Goal: Communication & Community: Answer question/provide support

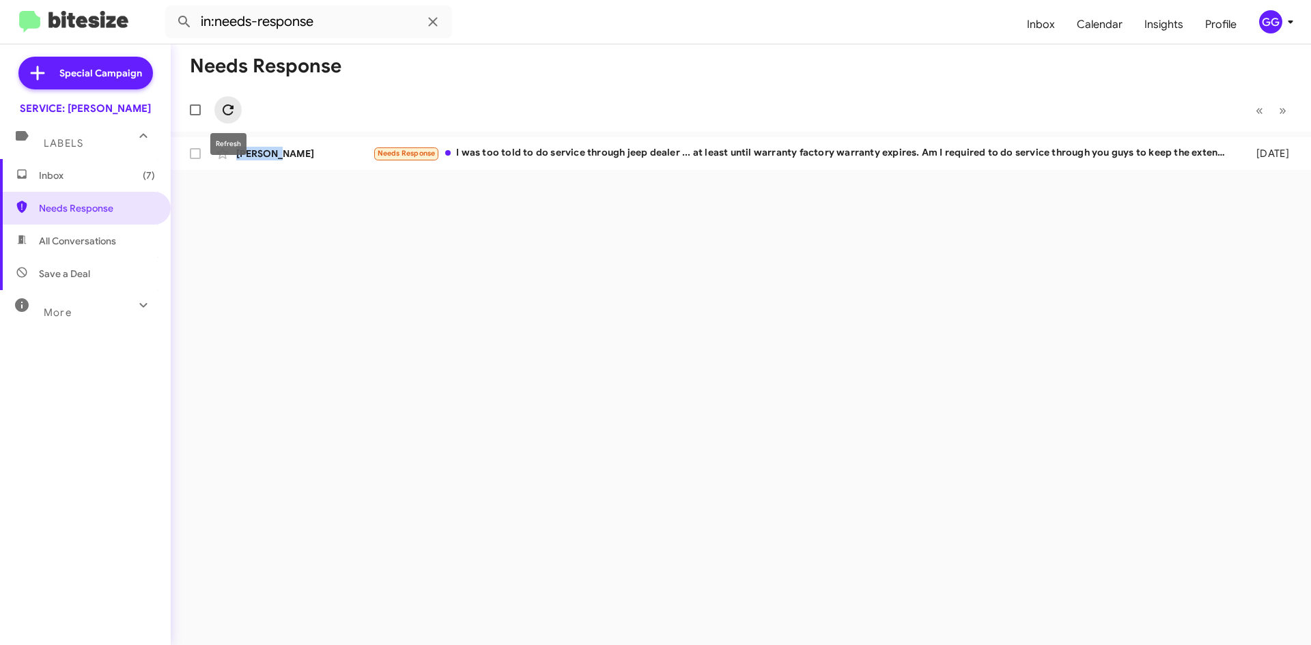
click at [230, 109] on icon at bounding box center [228, 110] width 16 height 16
click at [231, 109] on icon at bounding box center [228, 109] width 11 height 11
click at [70, 133] on div "Labels" at bounding box center [72, 137] width 122 height 25
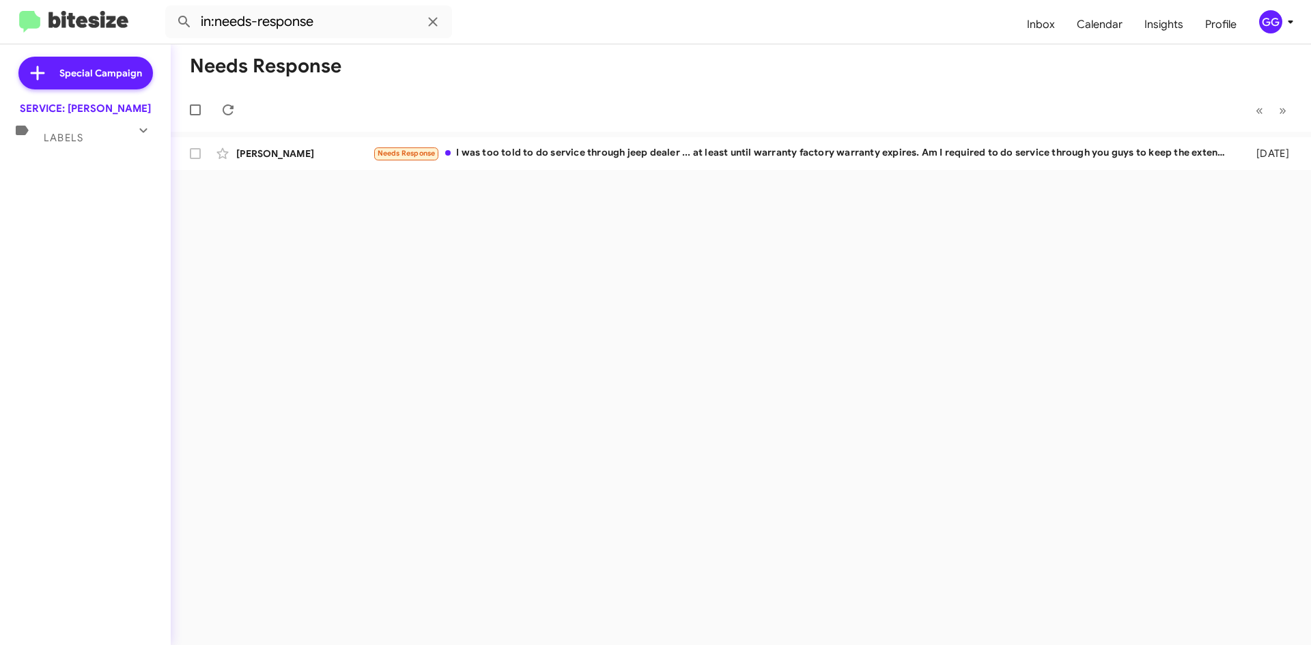
click at [70, 133] on span "Labels" at bounding box center [64, 138] width 40 height 12
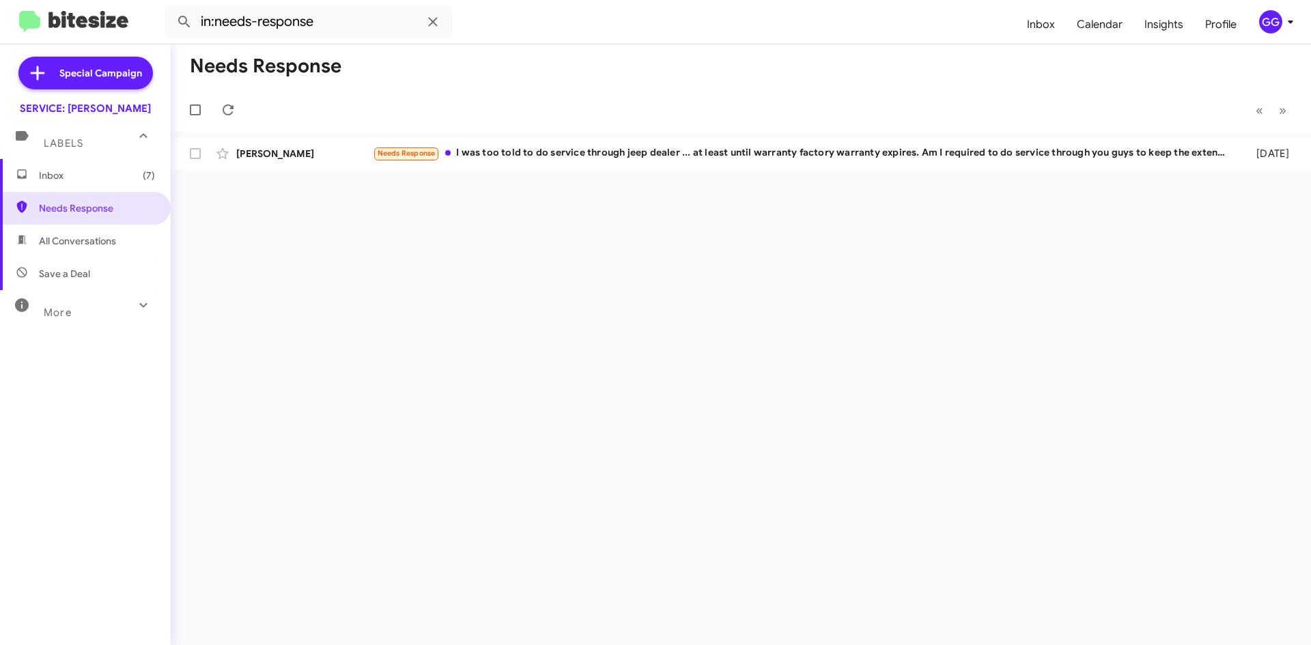
click at [132, 298] on mat-icon at bounding box center [143, 305] width 22 height 22
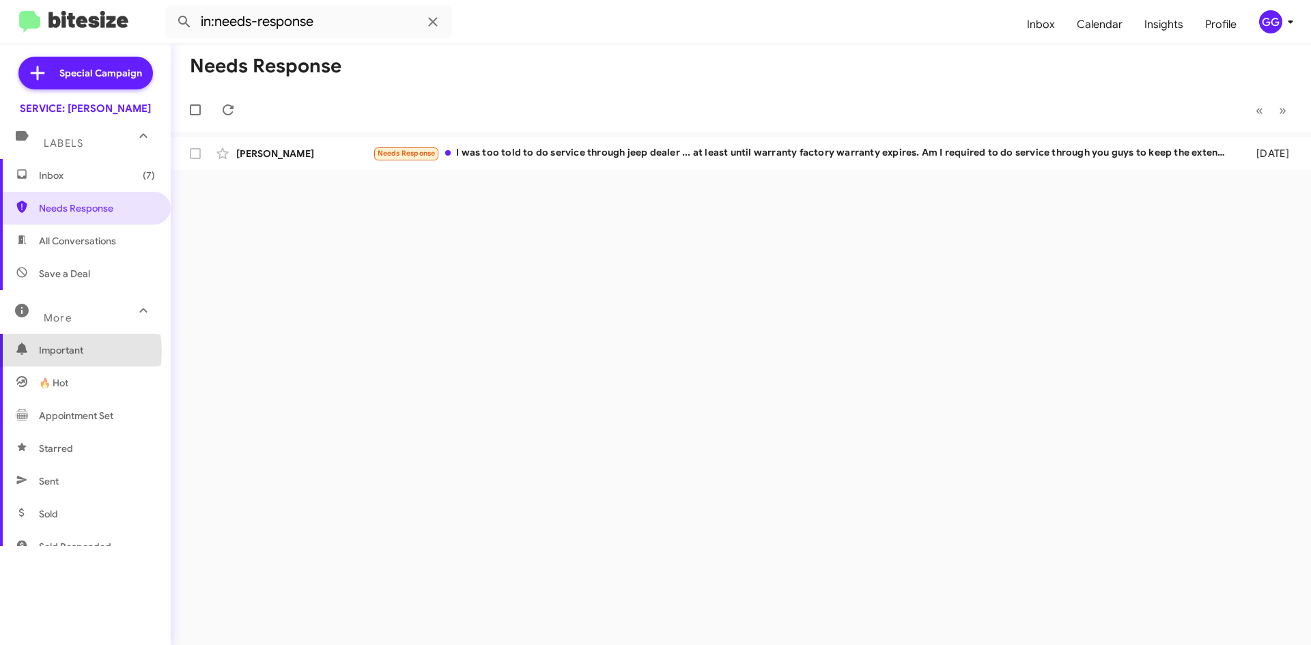
click at [53, 351] on span "Important" at bounding box center [97, 350] width 116 height 14
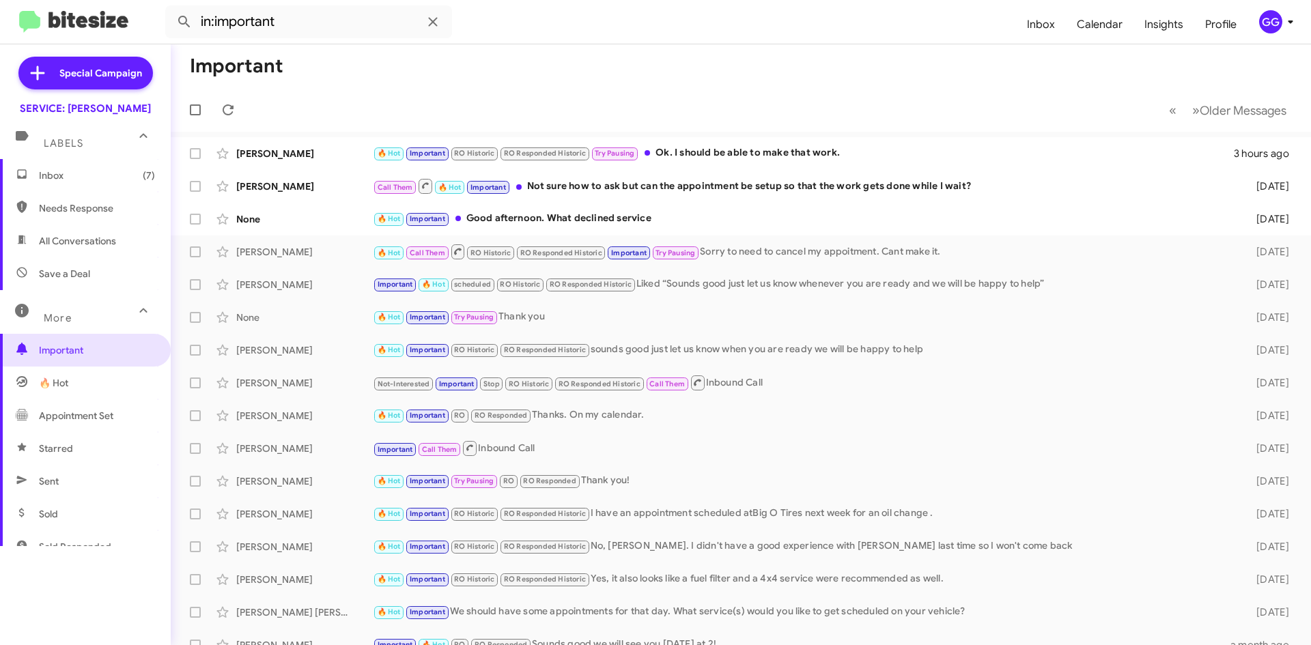
click at [62, 384] on span "🔥 Hot" at bounding box center [53, 383] width 29 height 14
type input "in:appointment"
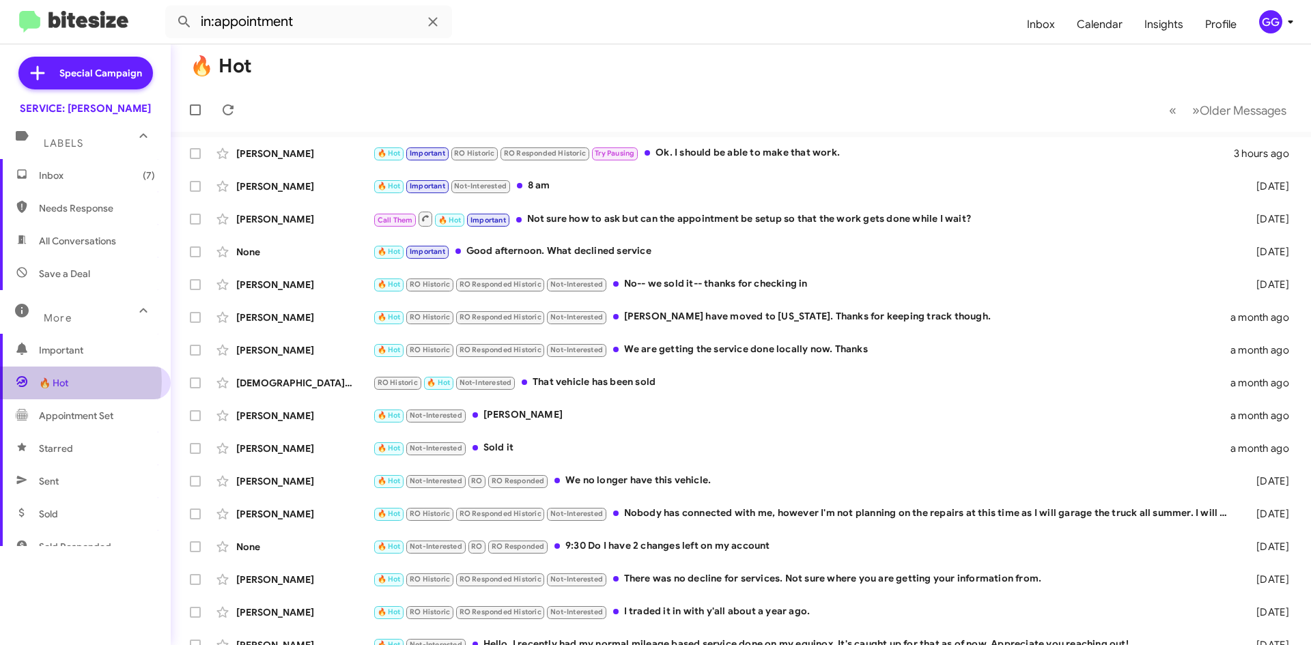
click at [61, 382] on span "🔥 Hot" at bounding box center [53, 383] width 29 height 14
click at [135, 307] on icon at bounding box center [143, 310] width 16 height 16
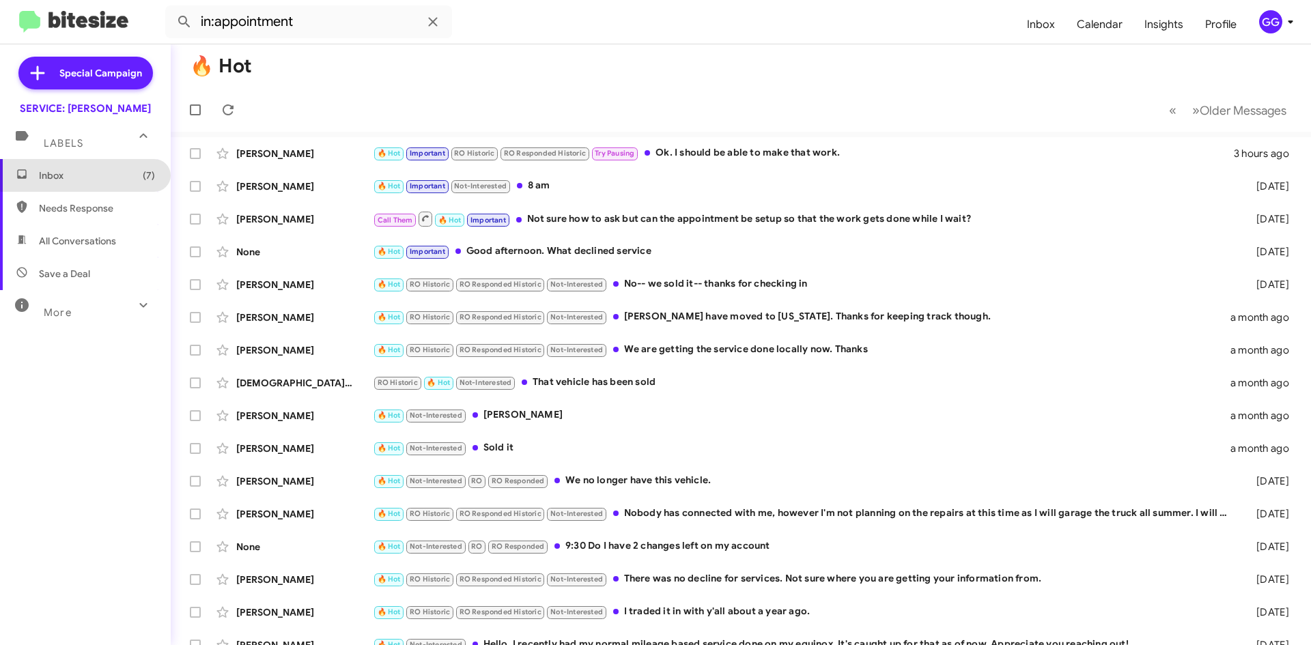
click at [97, 171] on span "Inbox (7)" at bounding box center [97, 176] width 116 height 14
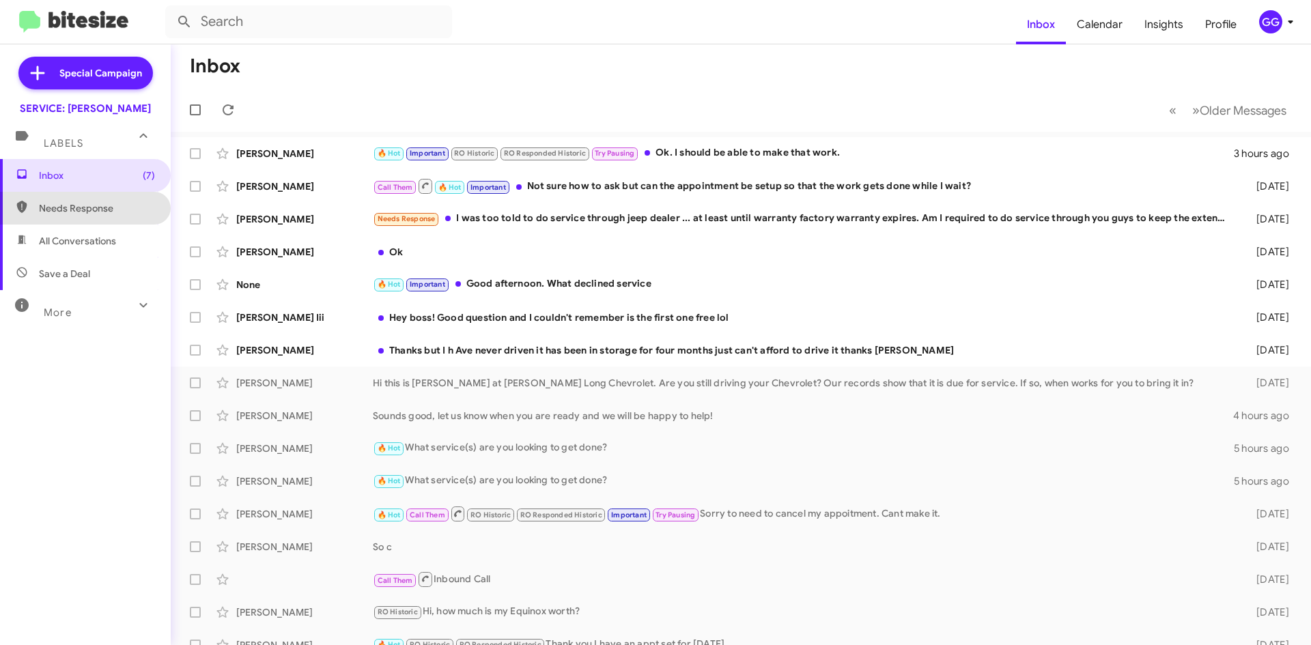
click at [85, 205] on span "Needs Response" at bounding box center [97, 208] width 116 height 14
type input "in:needs-response"
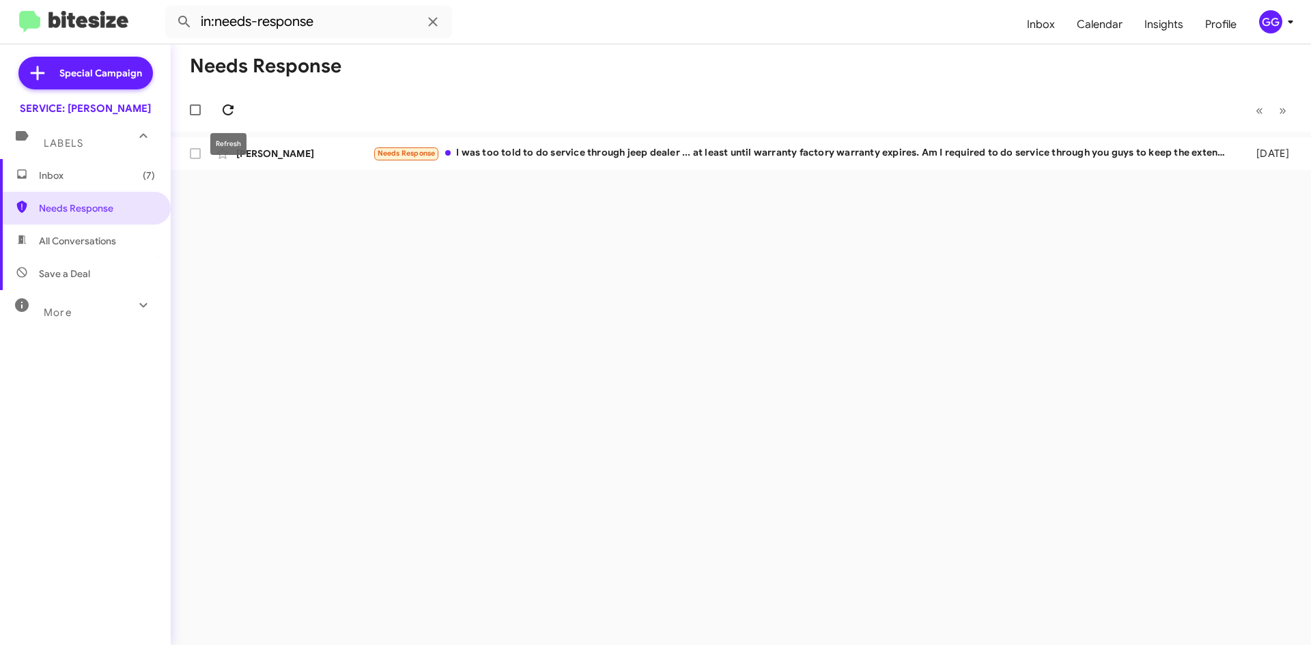
click at [227, 106] on icon at bounding box center [228, 110] width 16 height 16
click at [237, 109] on span at bounding box center [227, 110] width 27 height 16
click at [225, 107] on icon at bounding box center [228, 109] width 11 height 11
click at [232, 108] on icon at bounding box center [228, 109] width 11 height 11
click at [78, 213] on span "Needs Response" at bounding box center [97, 208] width 116 height 14
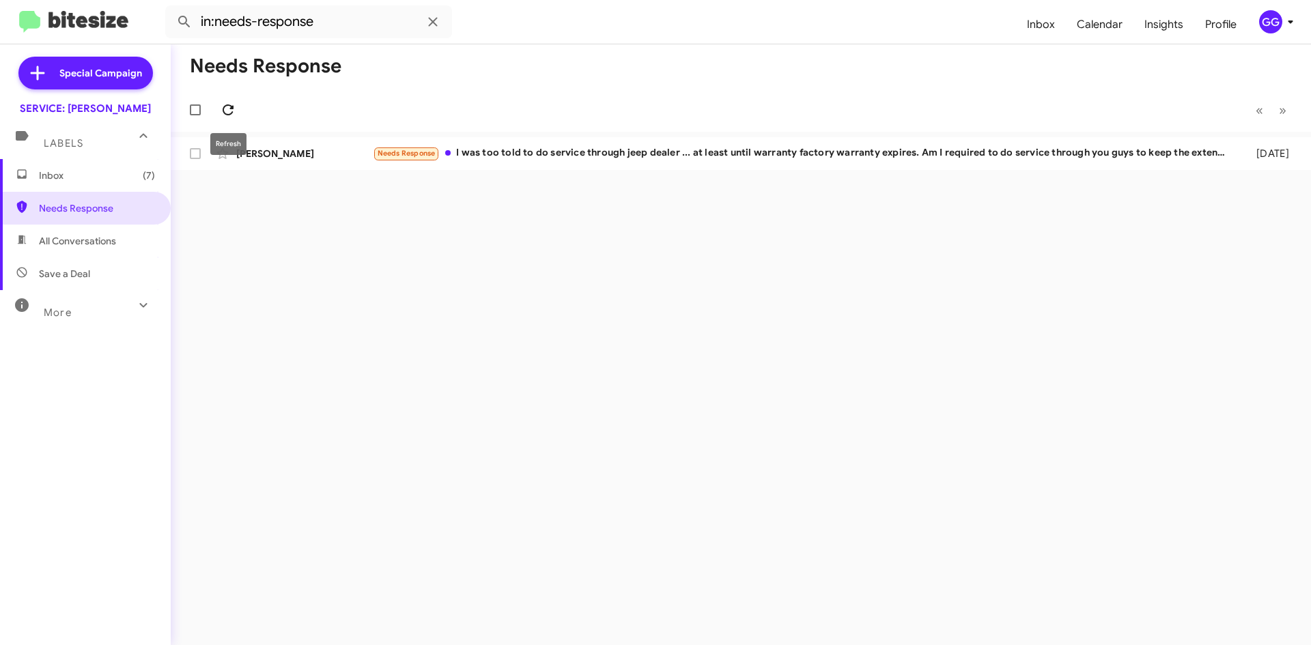
click at [227, 111] on icon at bounding box center [228, 110] width 16 height 16
click at [75, 171] on span "Inbox (7)" at bounding box center [97, 176] width 116 height 14
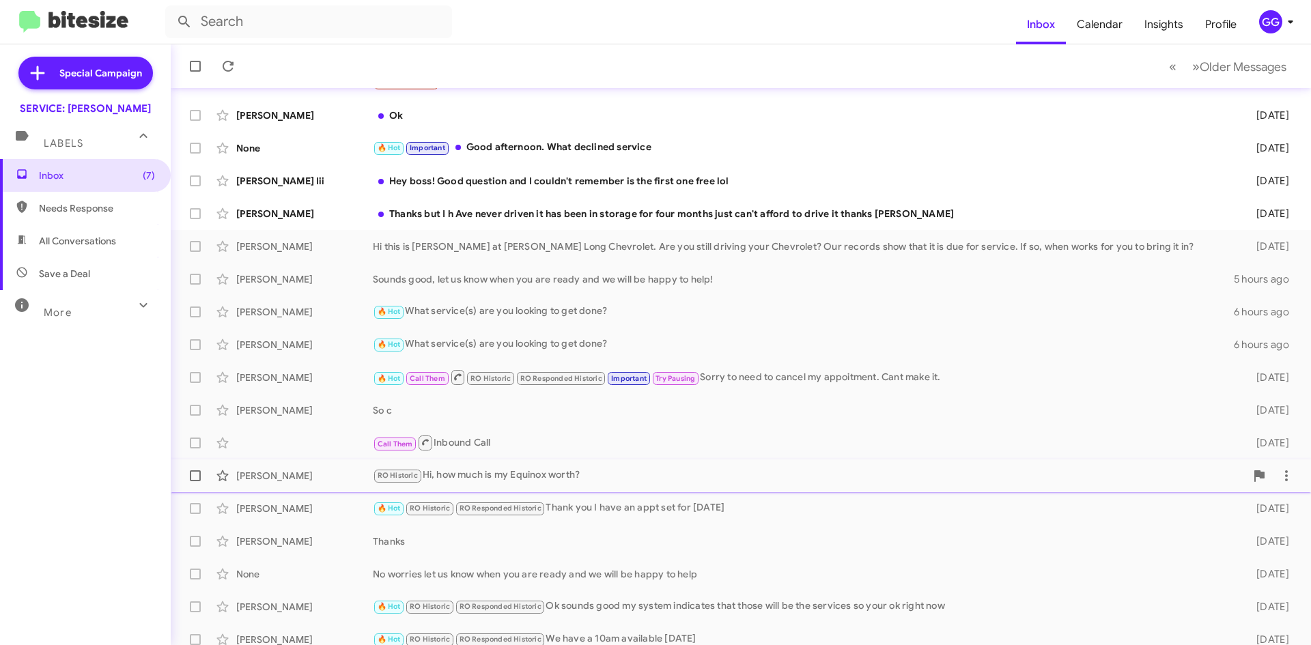
scroll to position [147, 0]
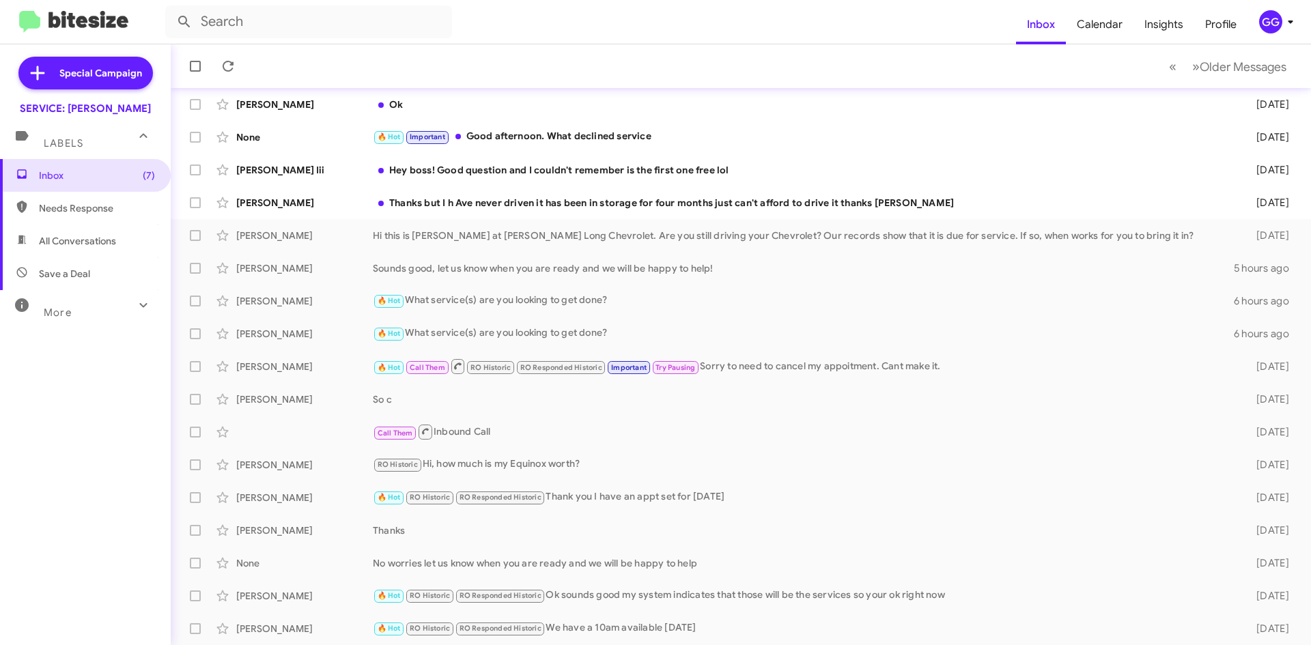
click at [46, 210] on span "Needs Response" at bounding box center [97, 208] width 116 height 14
type input "in:needs-response"
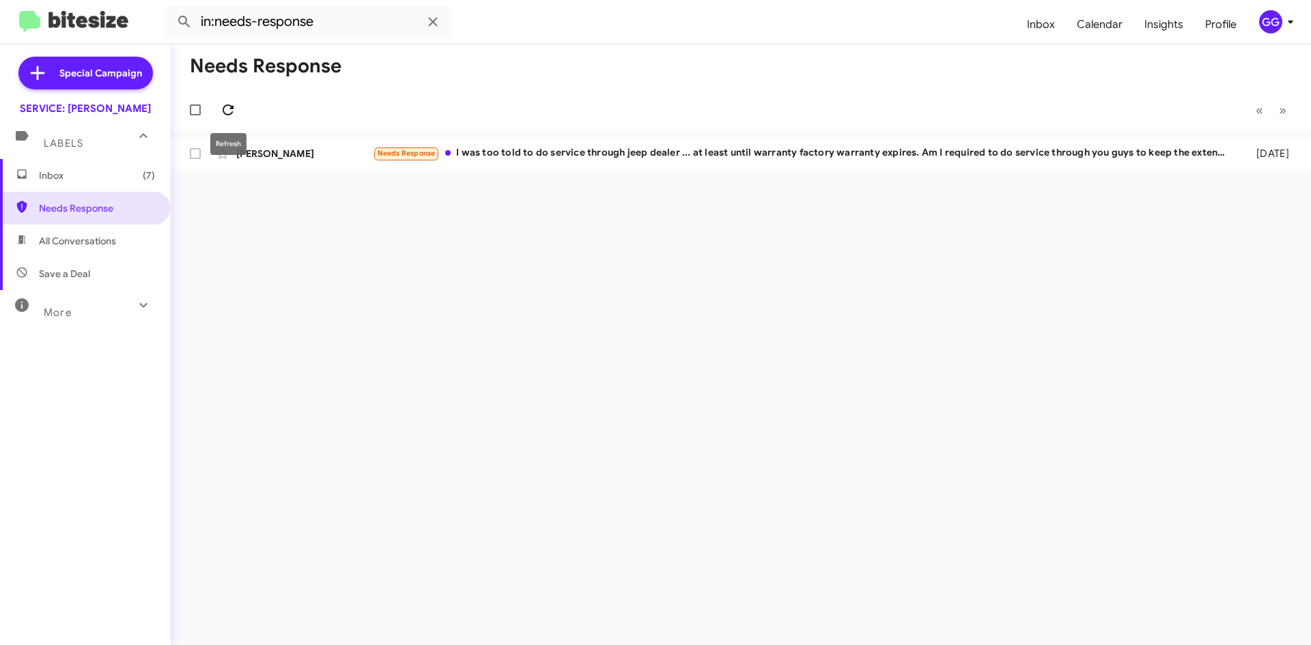
click at [229, 104] on icon at bounding box center [228, 110] width 16 height 16
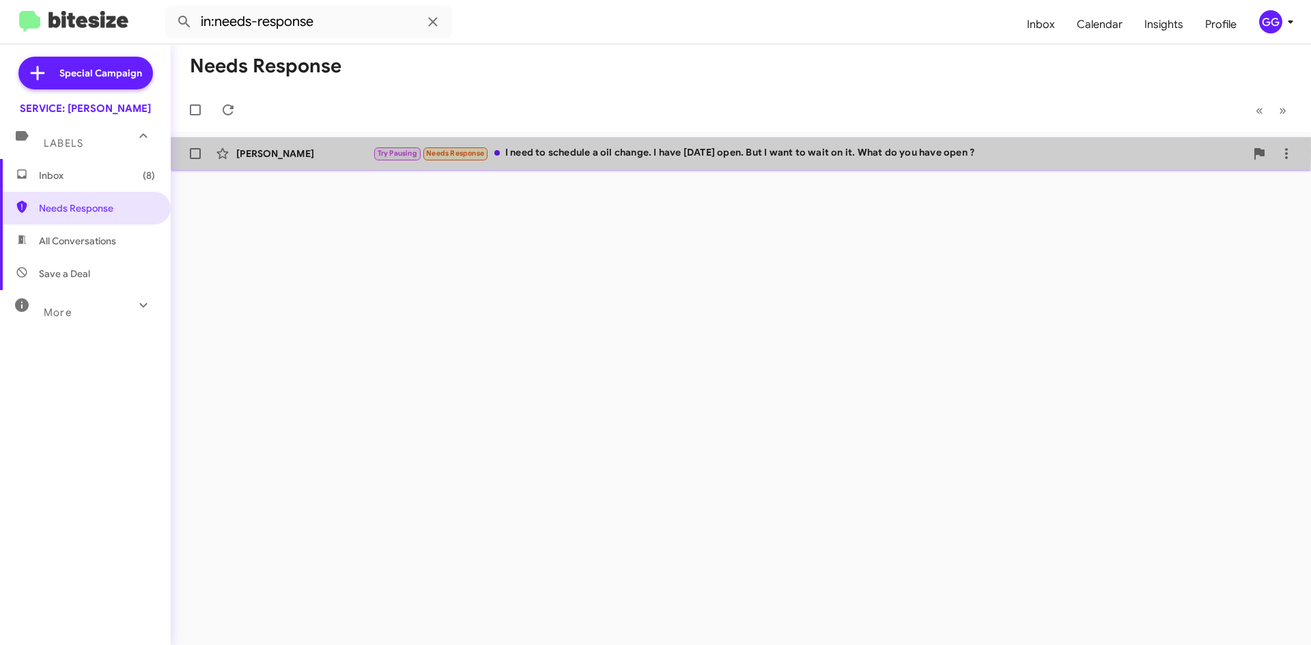
click at [562, 150] on div "Try Pausing Needs Response I need to schedule a oil change. I have Thursday ope…" at bounding box center [809, 153] width 872 height 16
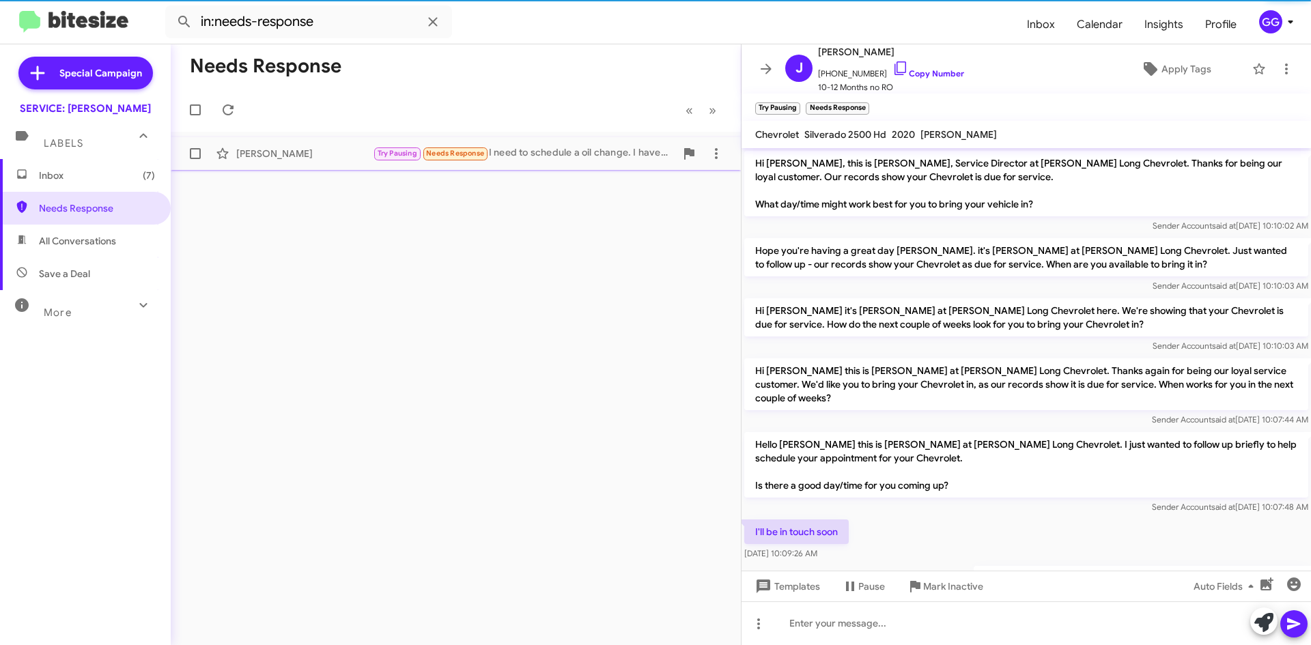
scroll to position [72, 0]
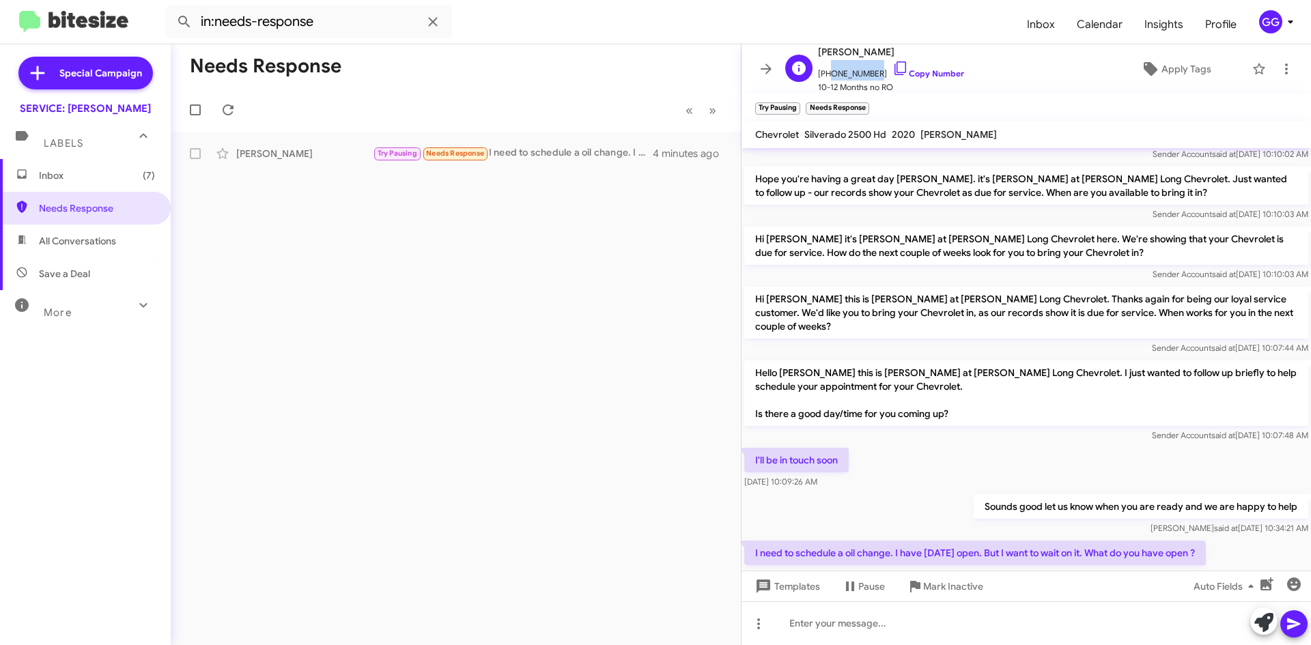
drag, startPoint x: 868, startPoint y: 73, endPoint x: 827, endPoint y: 75, distance: 41.0
click at [827, 75] on span "+17193386634 Copy Number" at bounding box center [891, 70] width 146 height 20
copy span "7193386634"
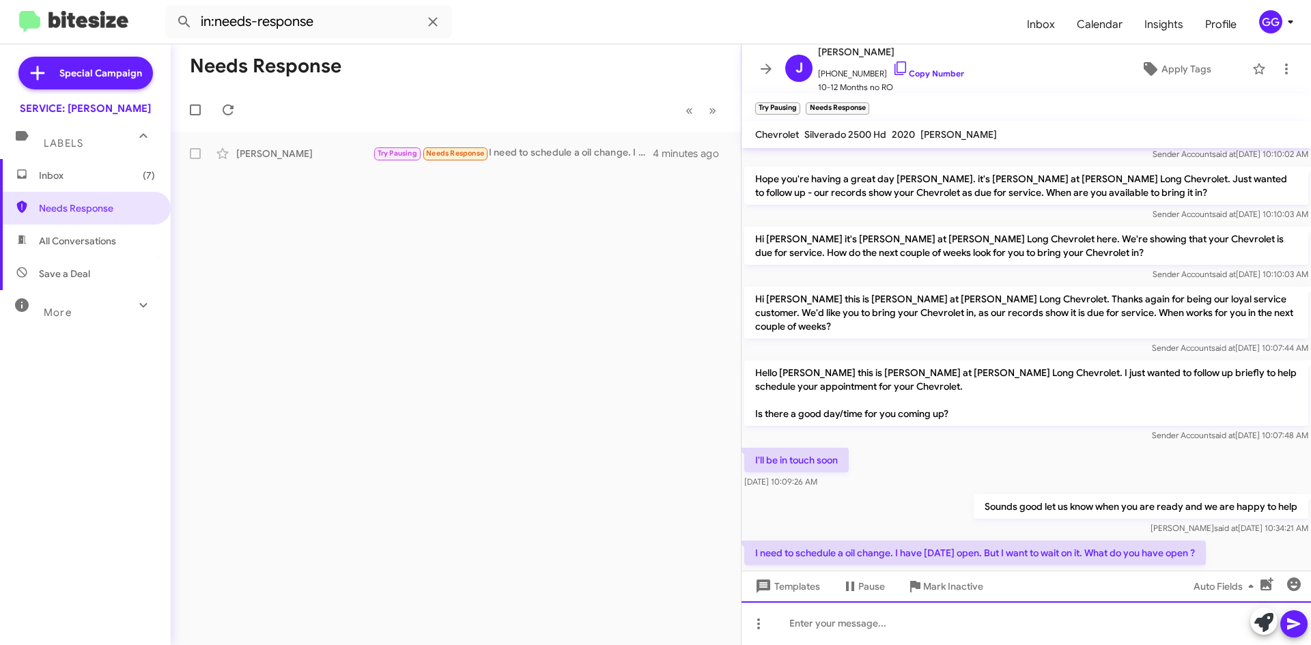
click at [863, 629] on div at bounding box center [1025, 623] width 569 height 44
click at [799, 621] on div "we have a 9:30 on Thursday" at bounding box center [1025, 623] width 569 height 44
click at [950, 621] on div "We have a 9:30 on Thursday" at bounding box center [1025, 623] width 569 height 44
click at [855, 622] on div "We have a 9:30 on Thursday" at bounding box center [1025, 623] width 569 height 44
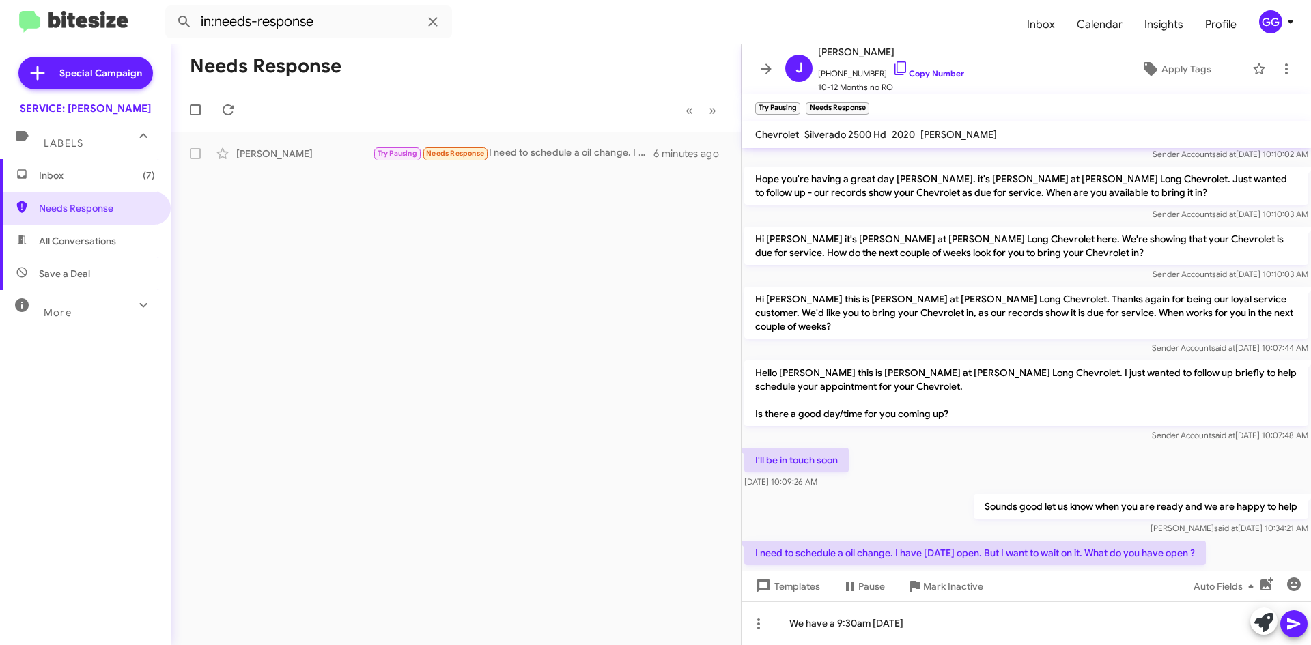
click at [1298, 625] on icon at bounding box center [1293, 625] width 13 height 12
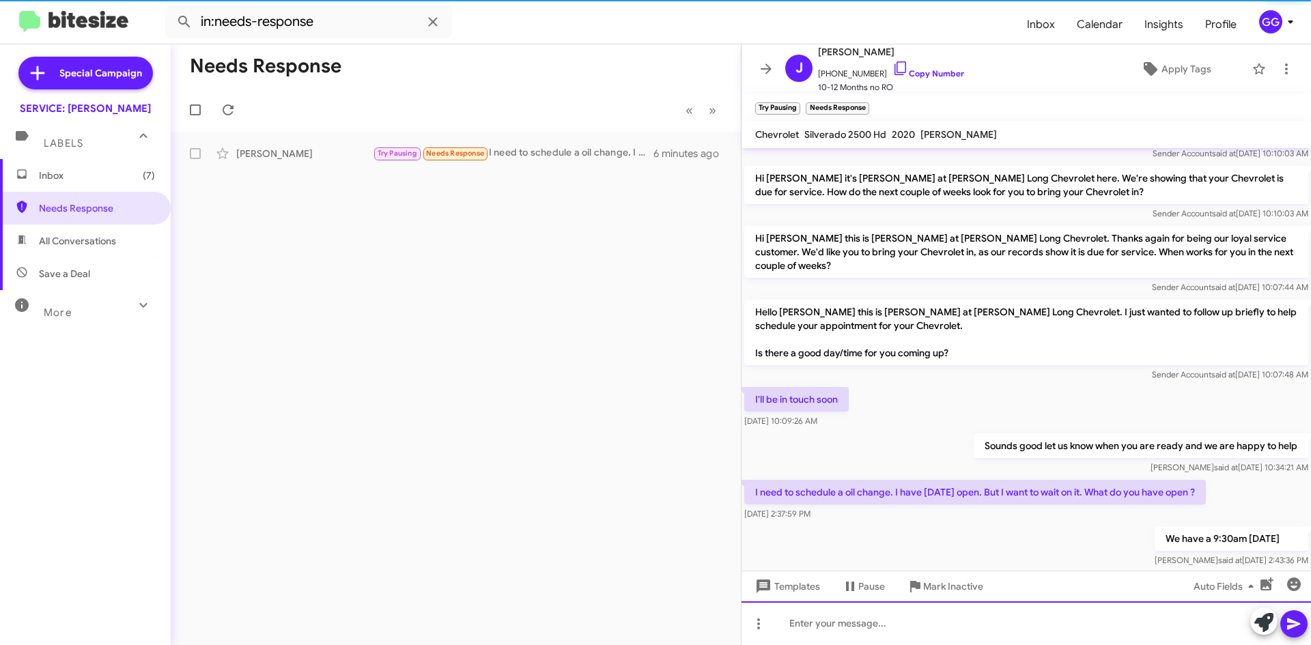
scroll to position [149, 0]
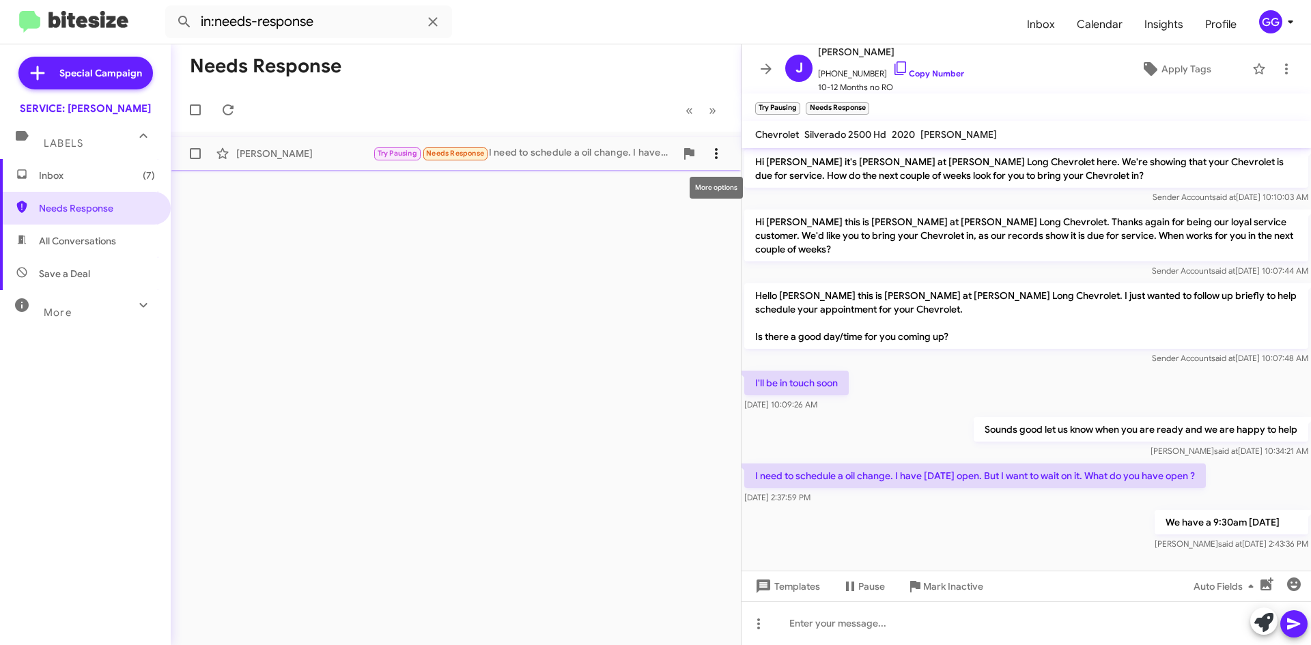
click at [720, 147] on icon at bounding box center [716, 153] width 16 height 16
click at [463, 348] on div at bounding box center [655, 322] width 1311 height 645
click at [720, 155] on icon at bounding box center [716, 153] width 16 height 16
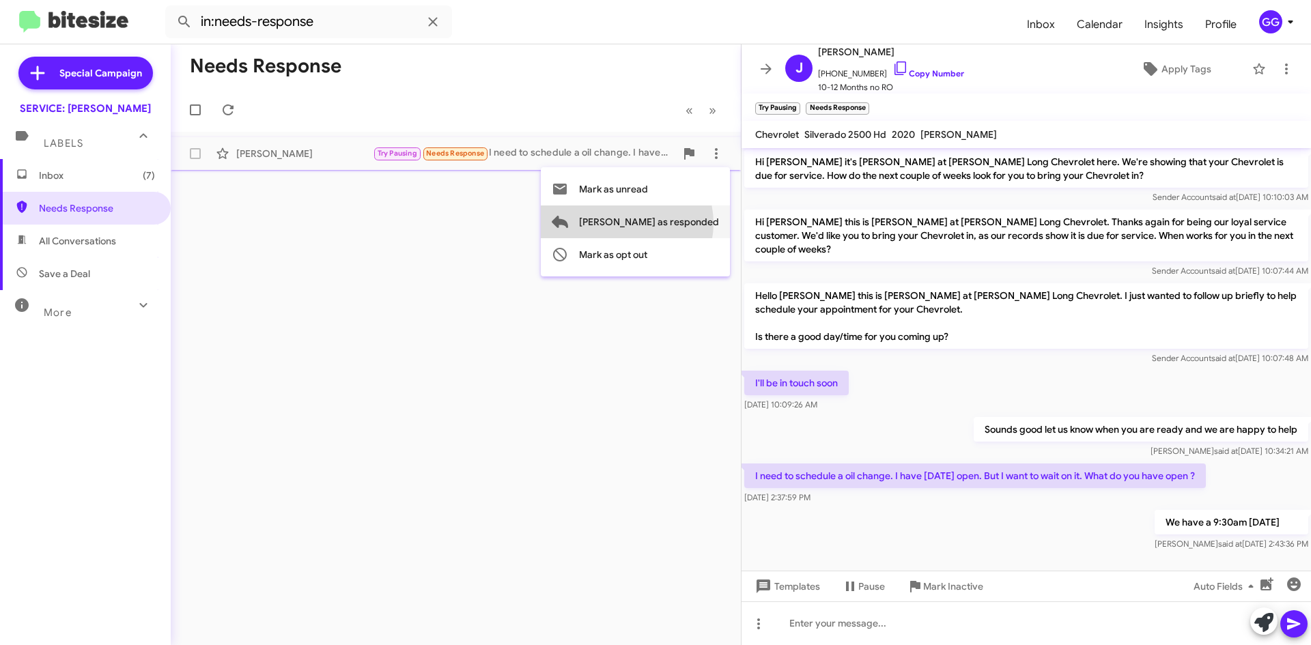
click at [681, 223] on span "[PERSON_NAME] as responded" at bounding box center [649, 221] width 140 height 33
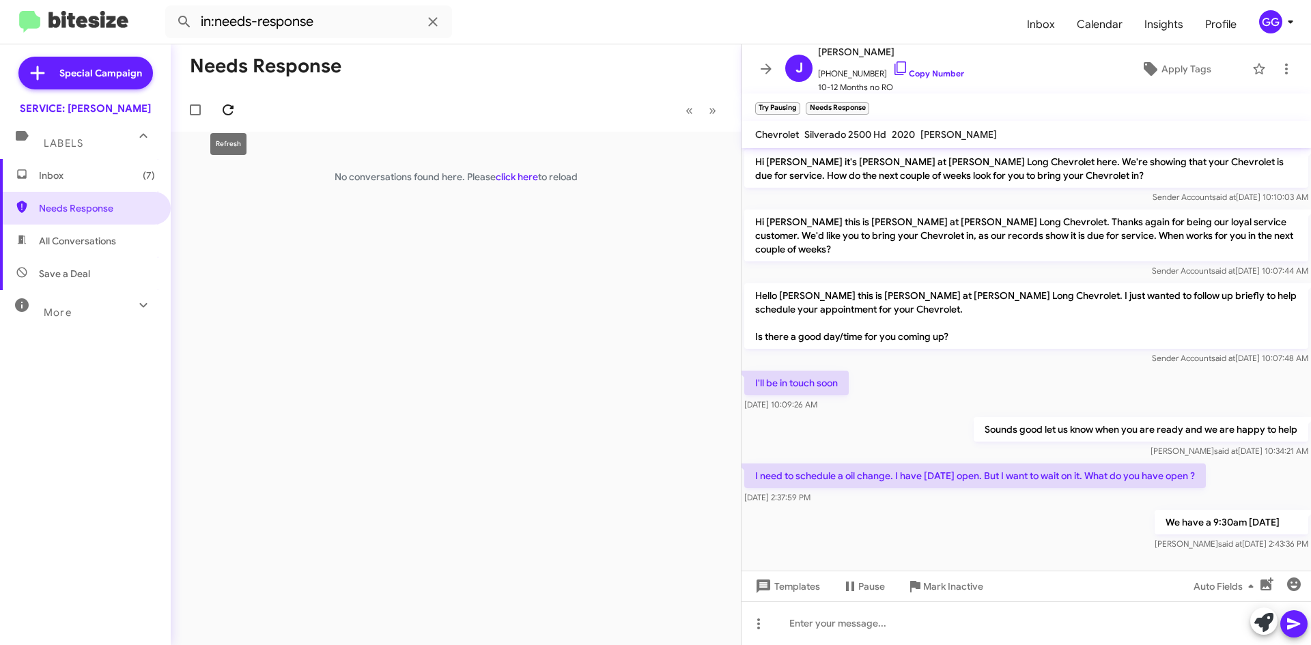
click at [223, 109] on icon at bounding box center [228, 110] width 16 height 16
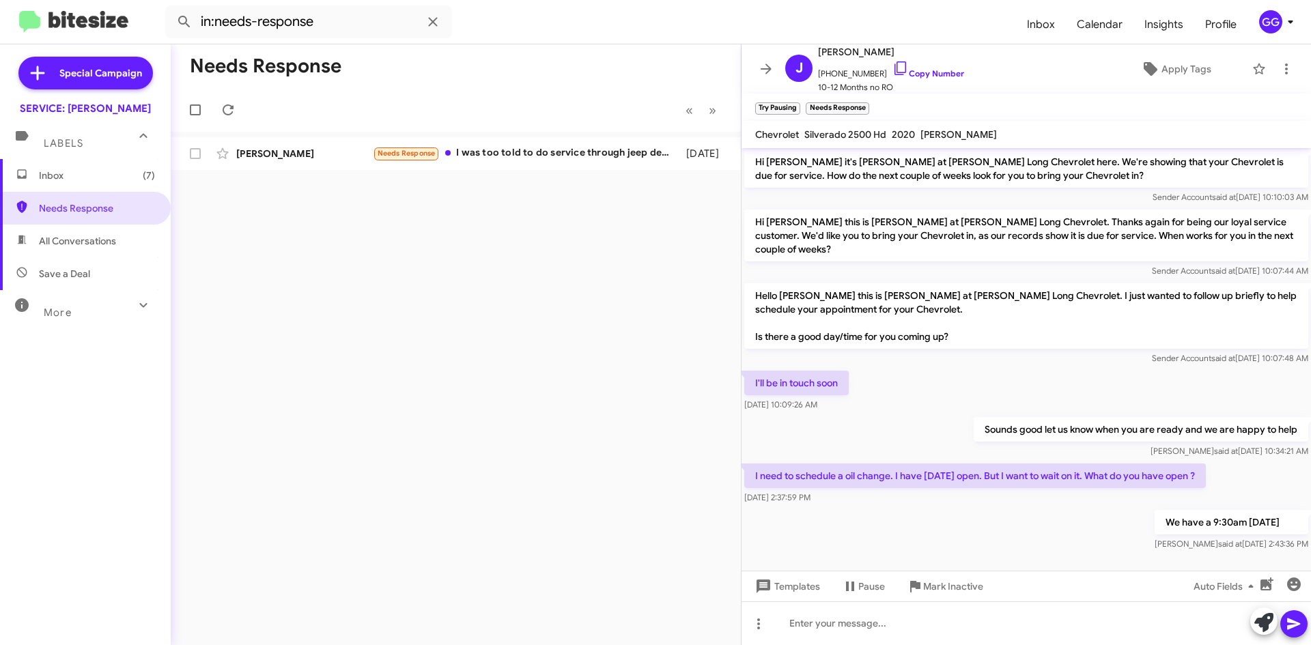
click at [757, 67] on span at bounding box center [765, 69] width 27 height 16
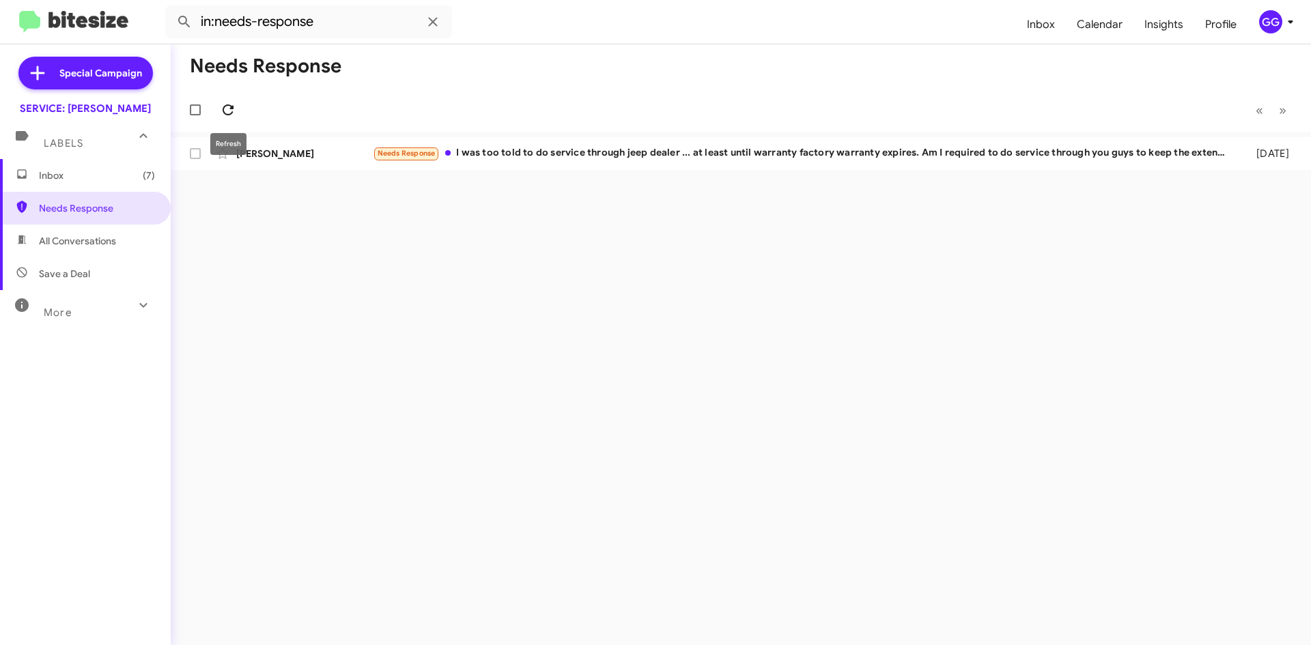
click at [229, 107] on icon at bounding box center [228, 110] width 16 height 16
click at [231, 110] on icon at bounding box center [228, 110] width 16 height 16
click at [84, 181] on span "Inbox (7)" at bounding box center [97, 176] width 116 height 14
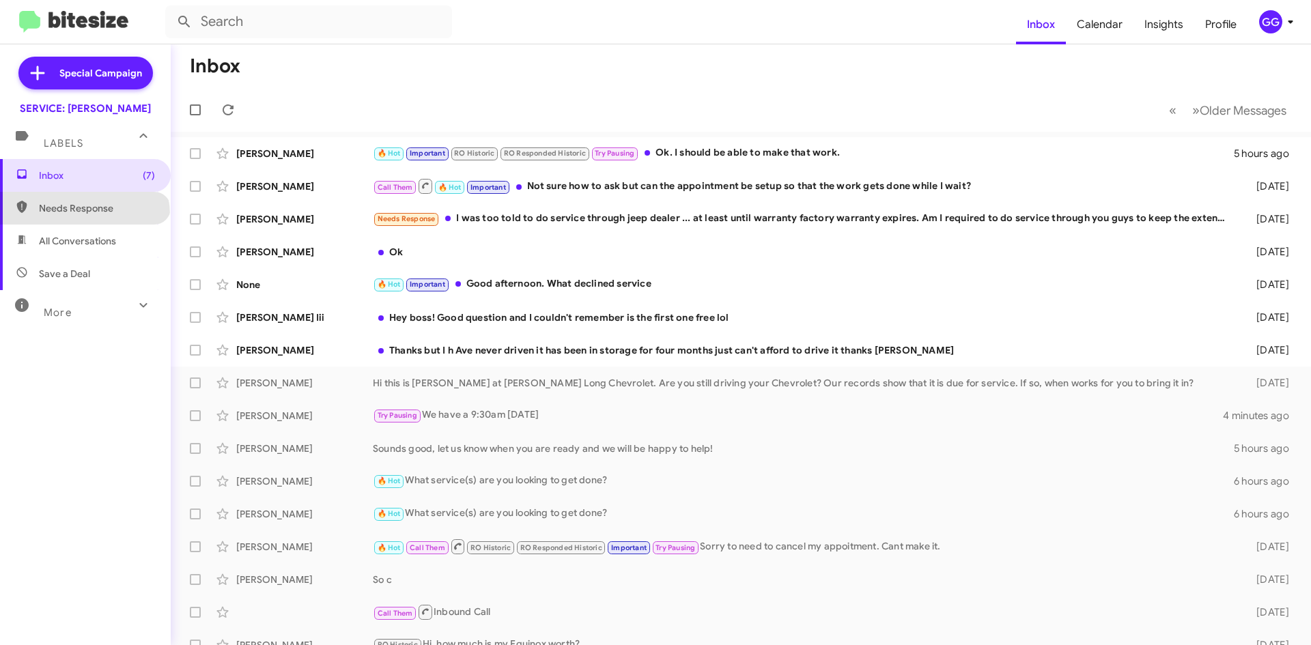
click at [84, 215] on span "Needs Response" at bounding box center [85, 208] width 171 height 33
type input "in:needs-response"
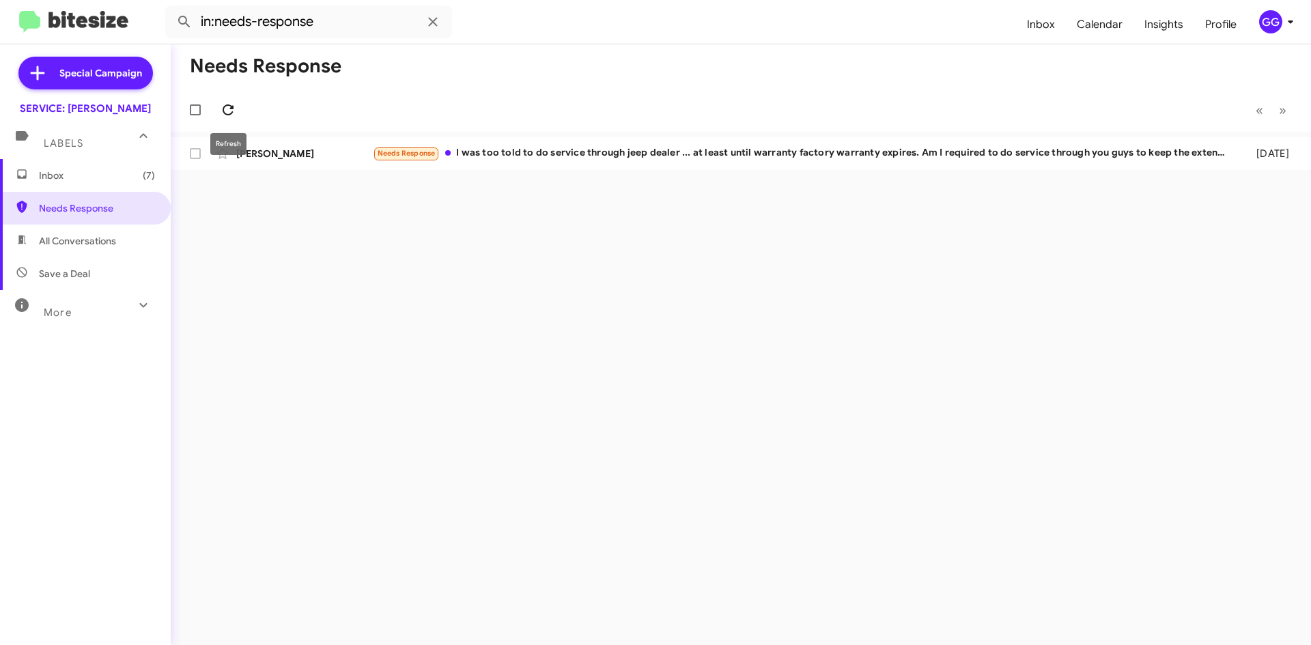
click at [226, 104] on icon at bounding box center [228, 110] width 16 height 16
click at [234, 114] on icon at bounding box center [228, 110] width 16 height 16
click at [233, 105] on icon at bounding box center [228, 110] width 16 height 16
click at [218, 109] on span at bounding box center [227, 110] width 27 height 16
click at [48, 180] on span "Inbox (7)" at bounding box center [97, 176] width 116 height 14
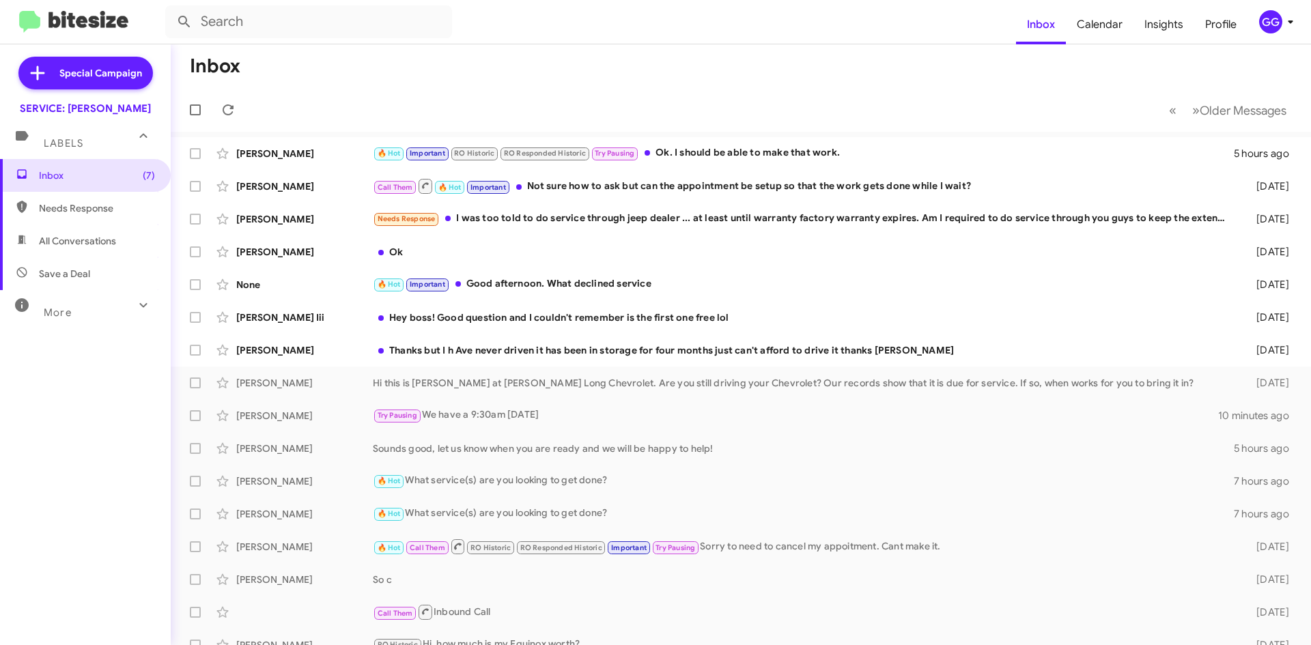
click at [33, 201] on span "Needs Response" at bounding box center [85, 208] width 171 height 33
type input "in:needs-response"
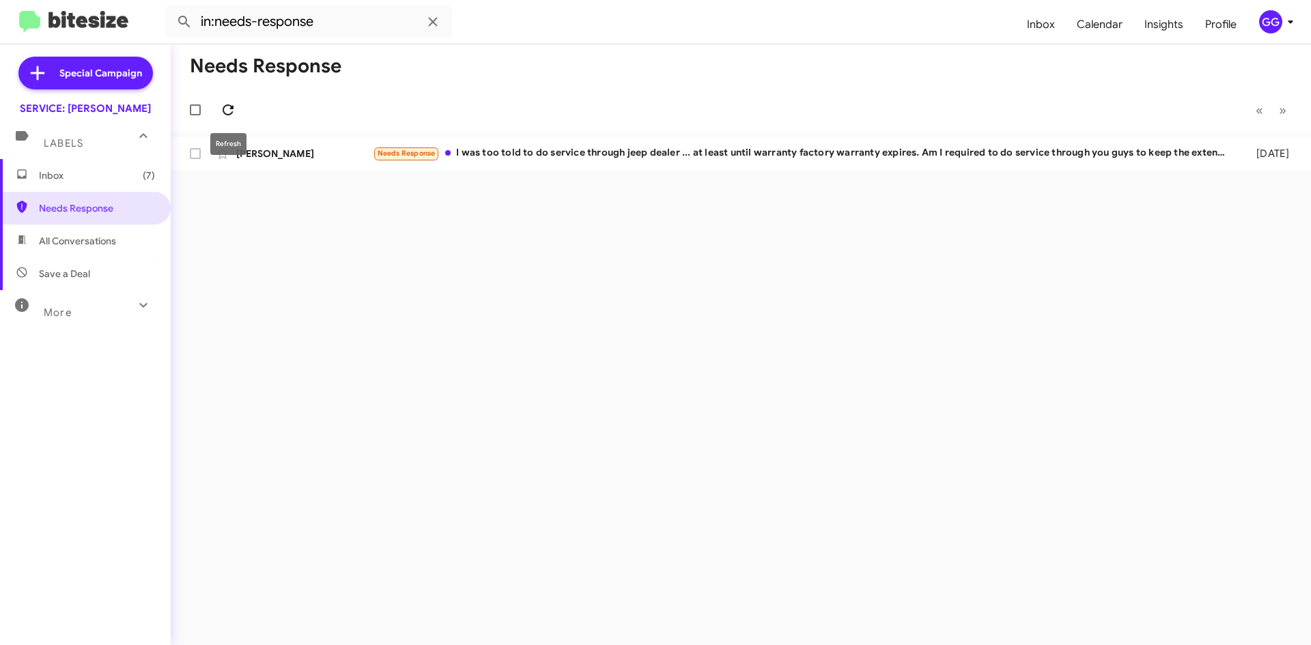
click at [231, 110] on icon at bounding box center [228, 110] width 16 height 16
click at [220, 108] on icon at bounding box center [228, 110] width 16 height 16
click at [227, 111] on icon at bounding box center [228, 110] width 16 height 16
click at [223, 105] on icon at bounding box center [228, 110] width 16 height 16
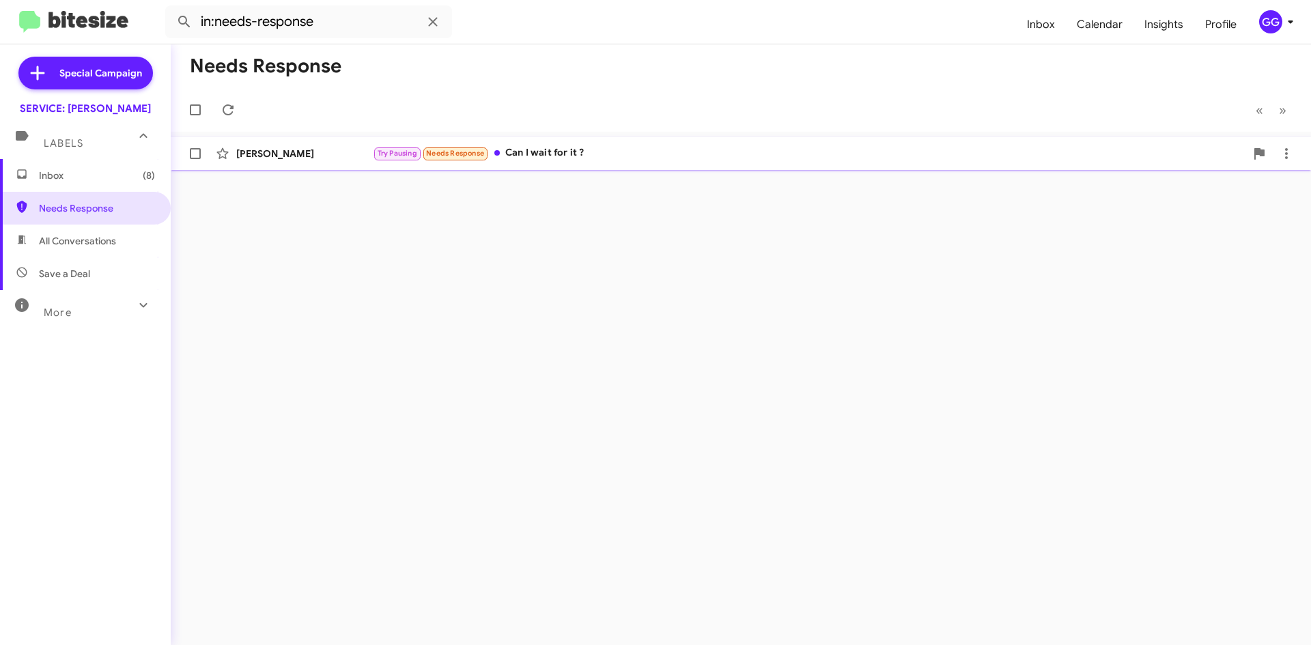
click at [552, 154] on div "Try Pausing Needs Response Can I wait for it ?" at bounding box center [809, 153] width 872 height 16
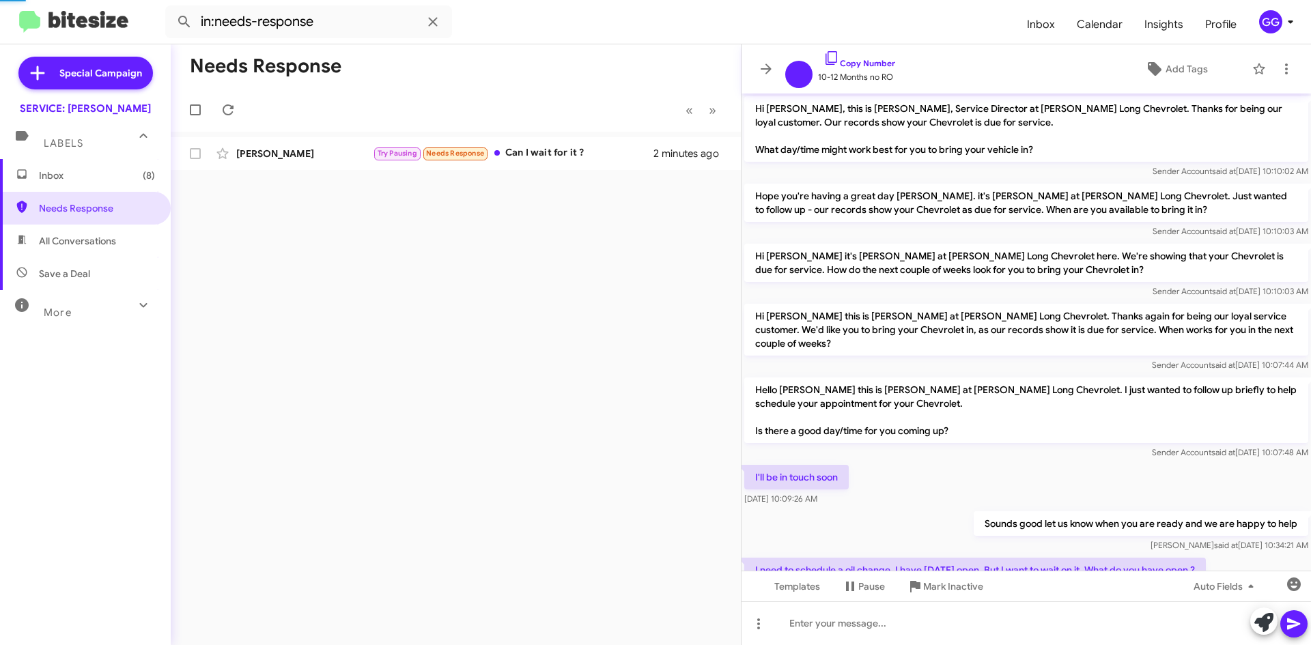
scroll to position [144, 0]
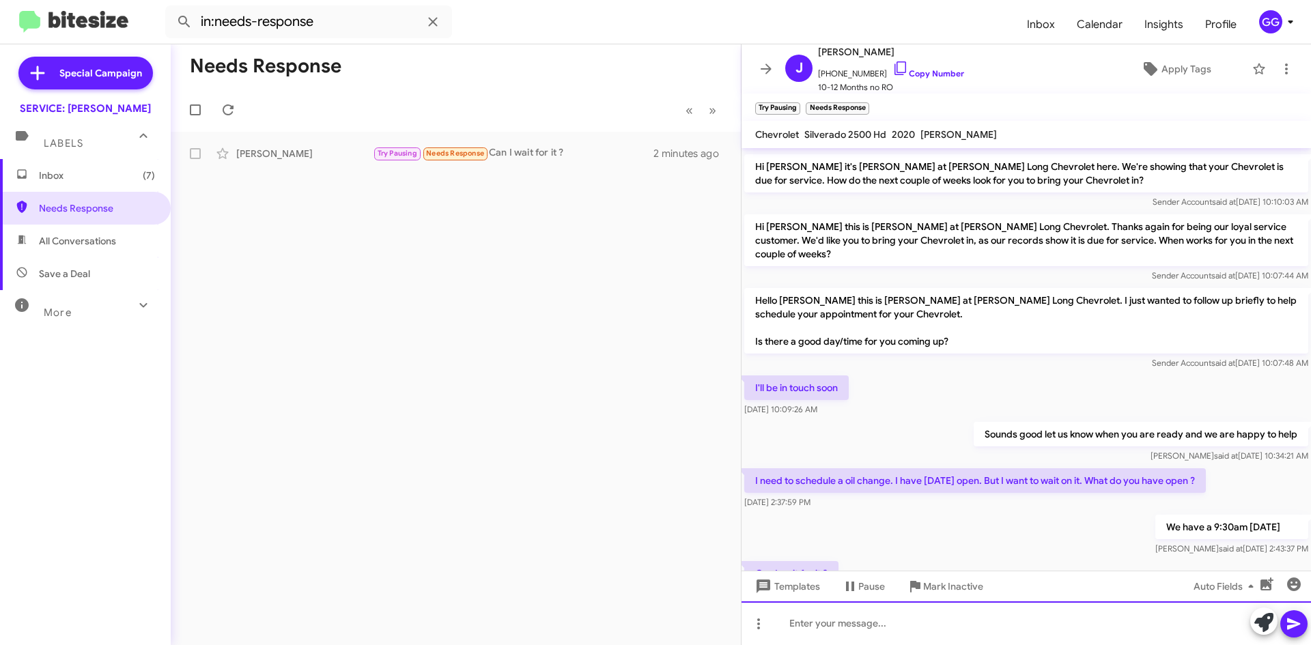
click at [823, 616] on div at bounding box center [1025, 623] width 569 height 44
click at [886, 627] on div at bounding box center [1025, 623] width 569 height 44
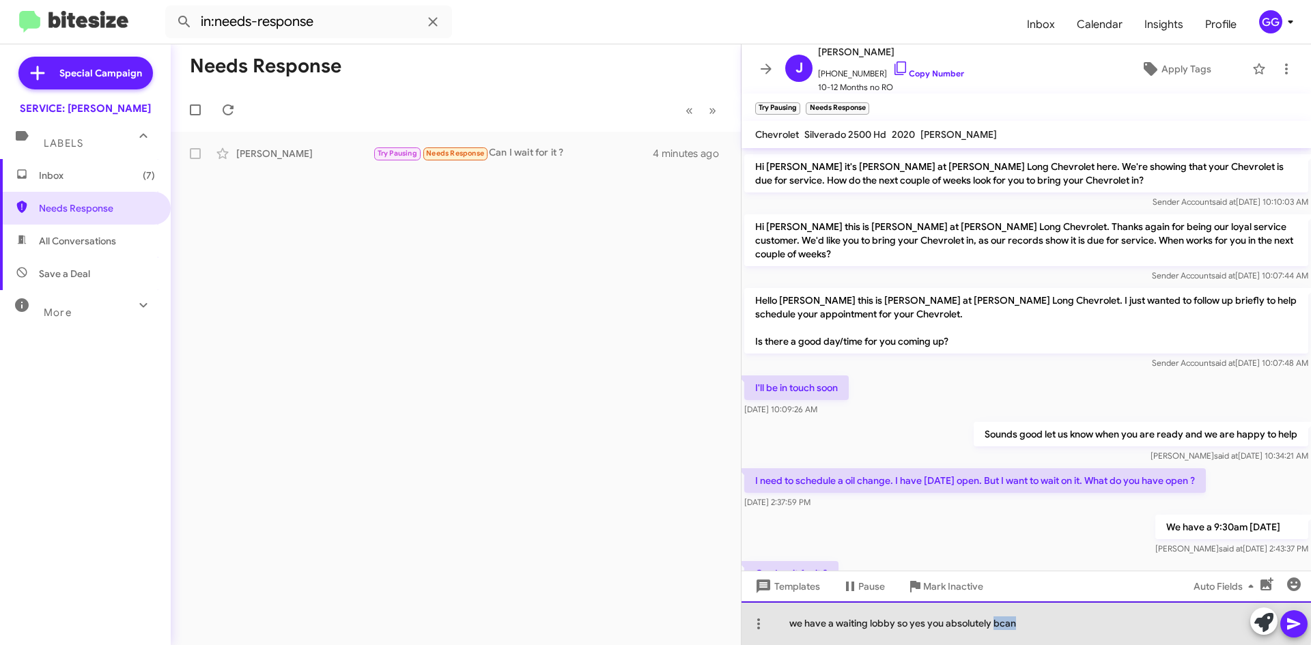
drag, startPoint x: 1010, startPoint y: 627, endPoint x: 999, endPoint y: 622, distance: 12.2
click at [998, 622] on div "we have a waiting lobby so yes you absolutely bcan" at bounding box center [1025, 623] width 569 height 44
click at [1000, 622] on div "we have a waiting lobby so yes you absolutely bcan" at bounding box center [1025, 623] width 569 height 44
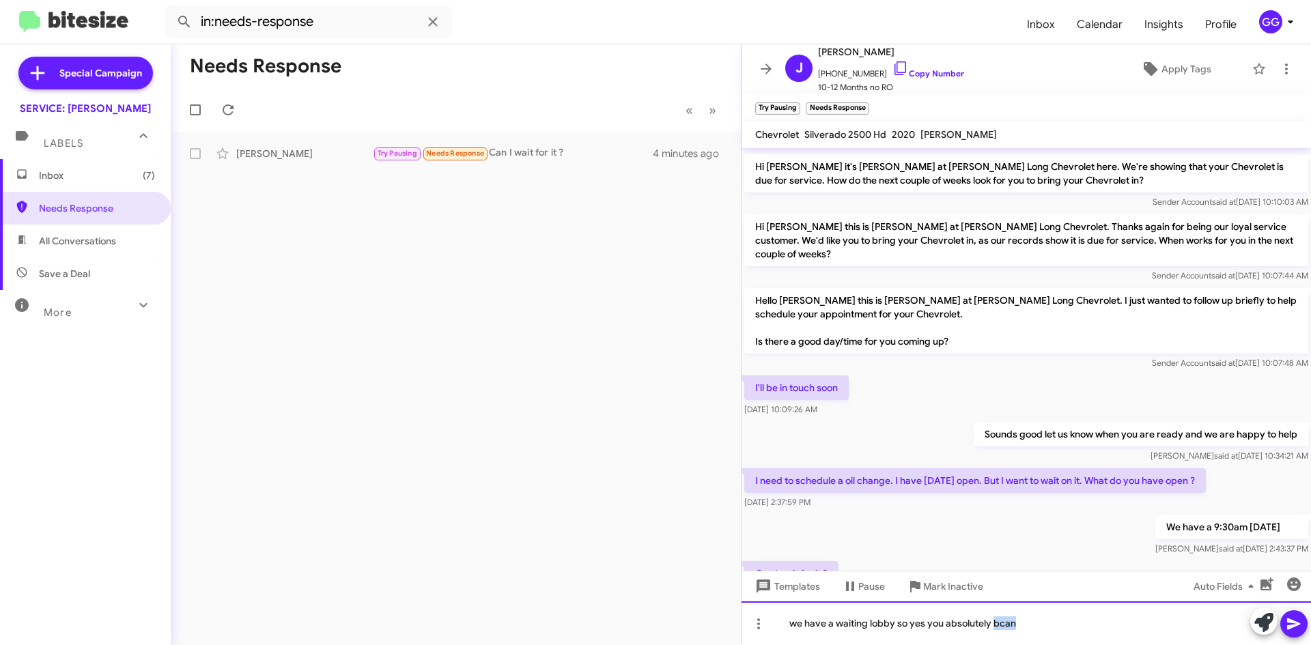
click at [999, 623] on div "we have a waiting lobby so yes you absolutely bcan" at bounding box center [1025, 623] width 569 height 44
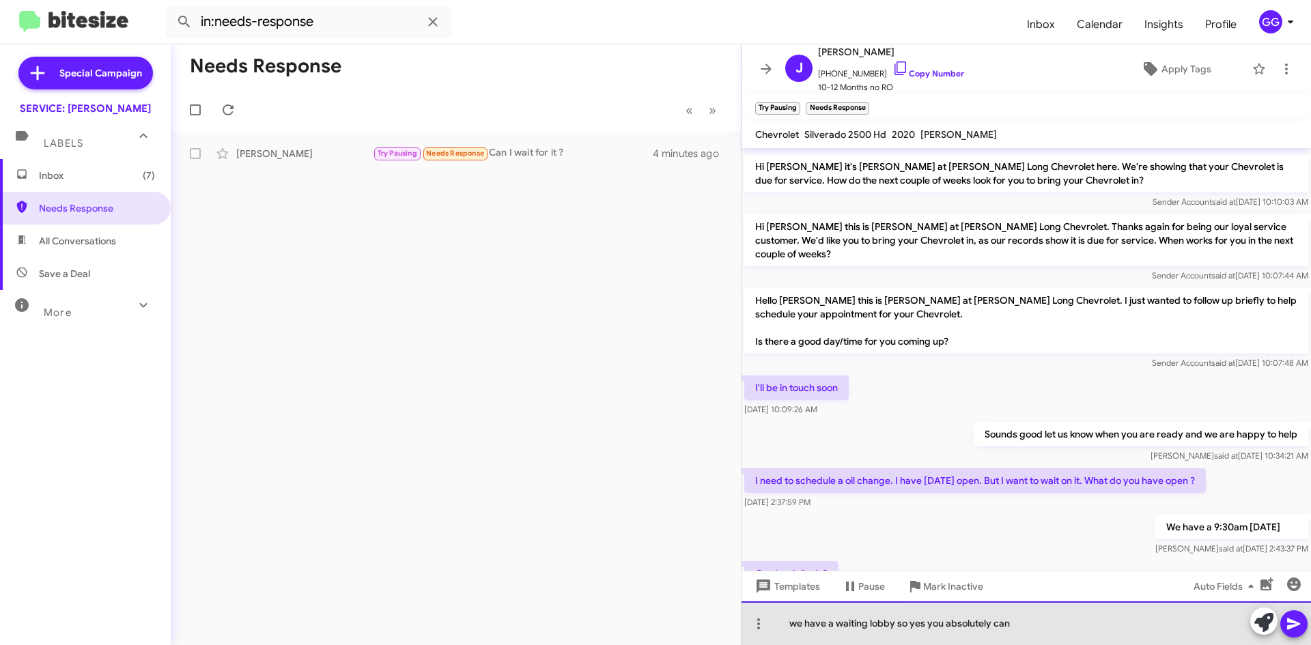
click at [1021, 615] on div "we have a waiting lobby so yes you absolutely can" at bounding box center [1025, 623] width 569 height 44
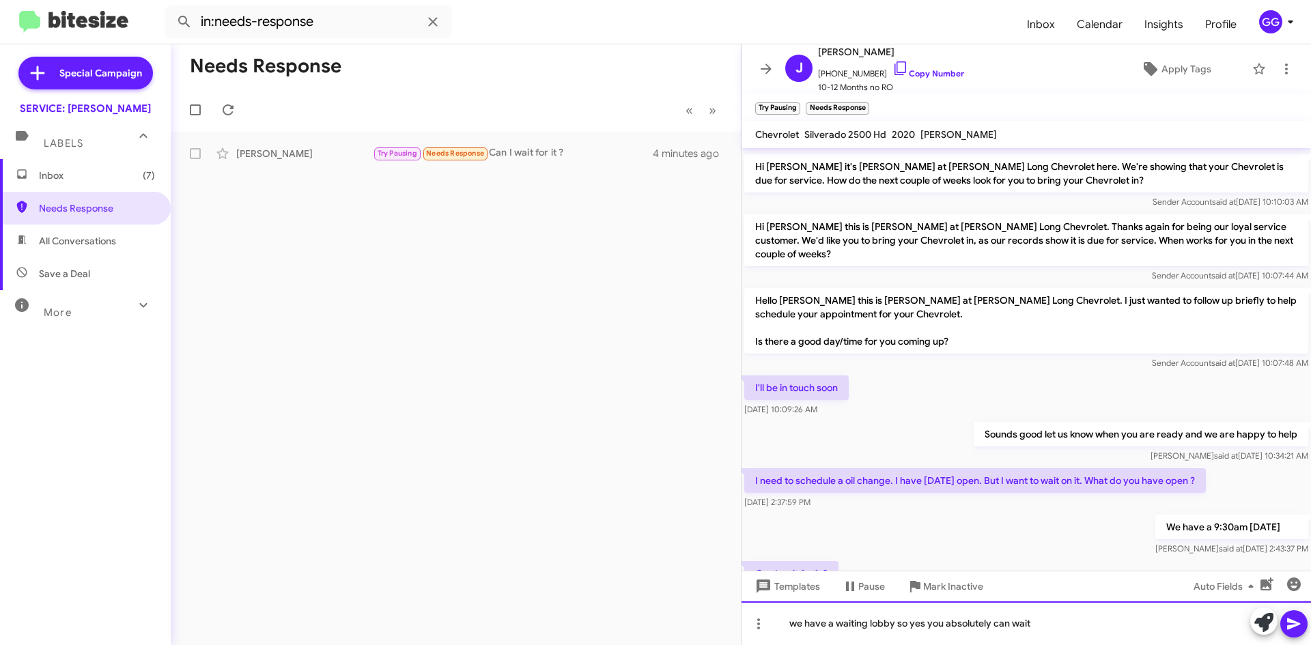
click at [797, 627] on div "we have a waiting lobby so yes you absolutely can wait" at bounding box center [1025, 623] width 569 height 44
click at [803, 624] on div "We have a waiting lobby so yes you absolutely can wait" at bounding box center [1025, 623] width 569 height 44
click at [1056, 634] on div "We do have a waiting lobby so yes you absolutely can wait" at bounding box center [1025, 623] width 569 height 44
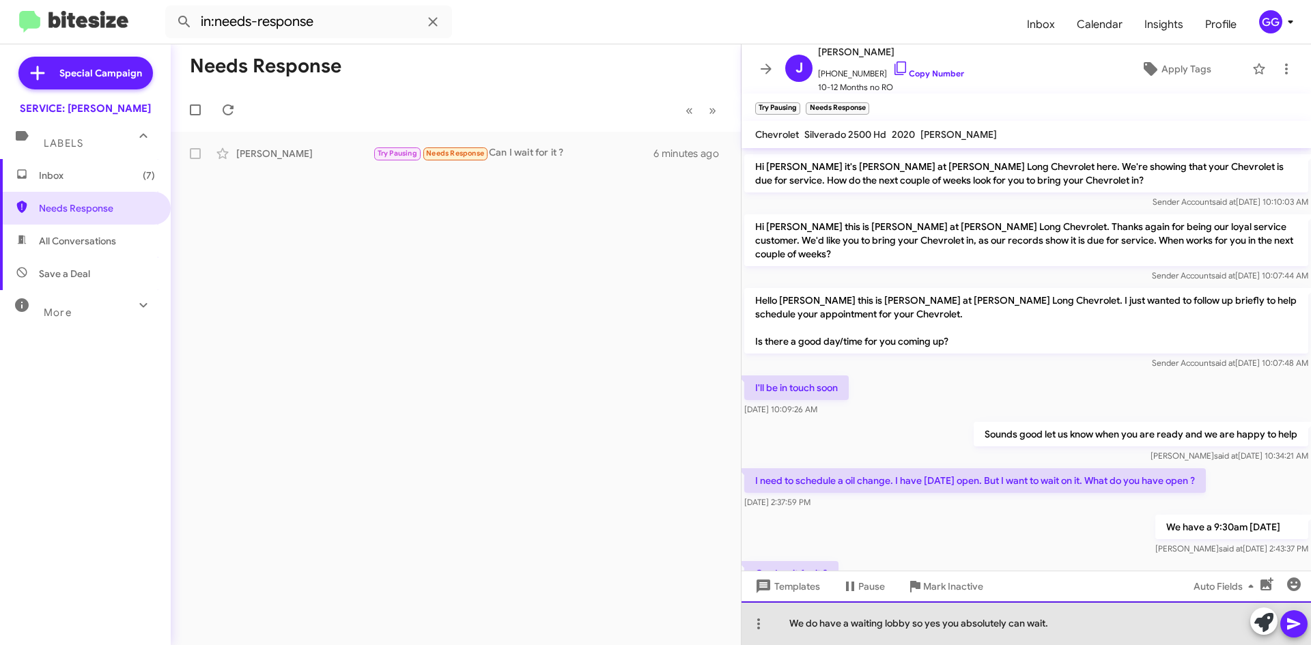
drag, startPoint x: 908, startPoint y: 622, endPoint x: 913, endPoint y: 643, distance: 21.9
click at [908, 623] on div "We do have a waiting lobby so yes you absolutely can wait." at bounding box center [1025, 623] width 569 height 44
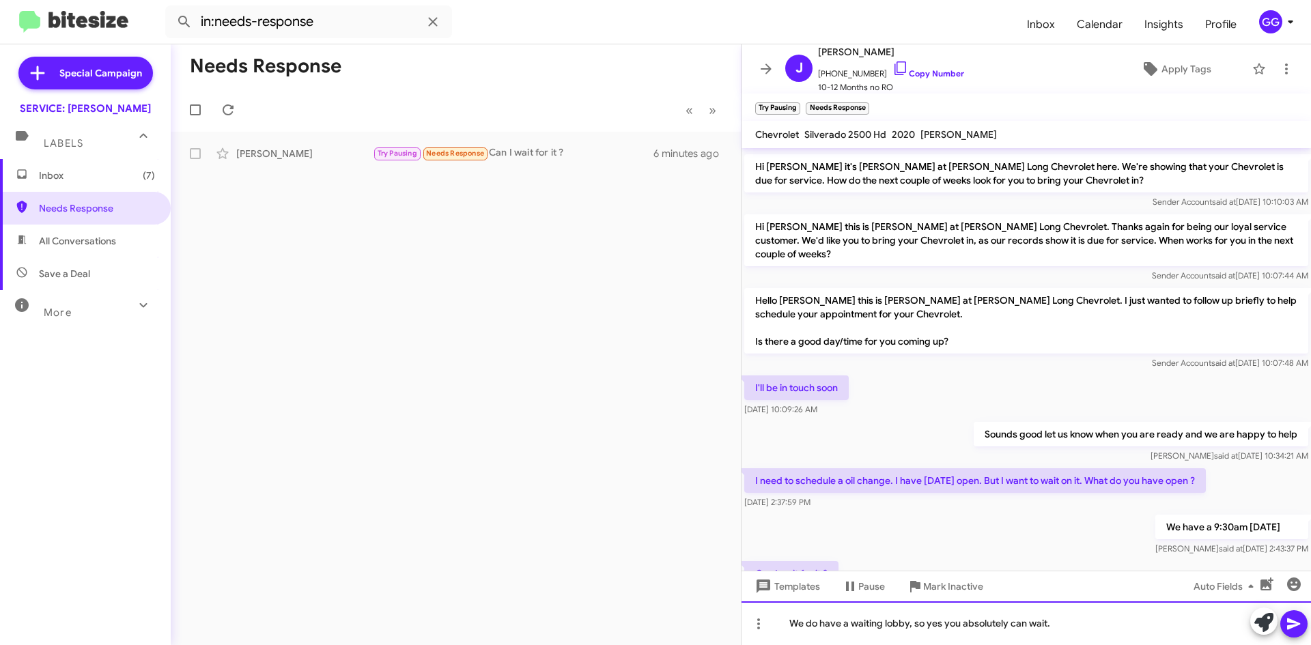
drag, startPoint x: 940, startPoint y: 624, endPoint x: 943, endPoint y: 643, distance: 19.4
click at [941, 624] on div "We do have a waiting lobby, so yes you absolutely can wait." at bounding box center [1025, 623] width 569 height 44
click at [1064, 628] on div "We do have a waiting lobby, so yes, you absolutely can wait." at bounding box center [1025, 623] width 569 height 44
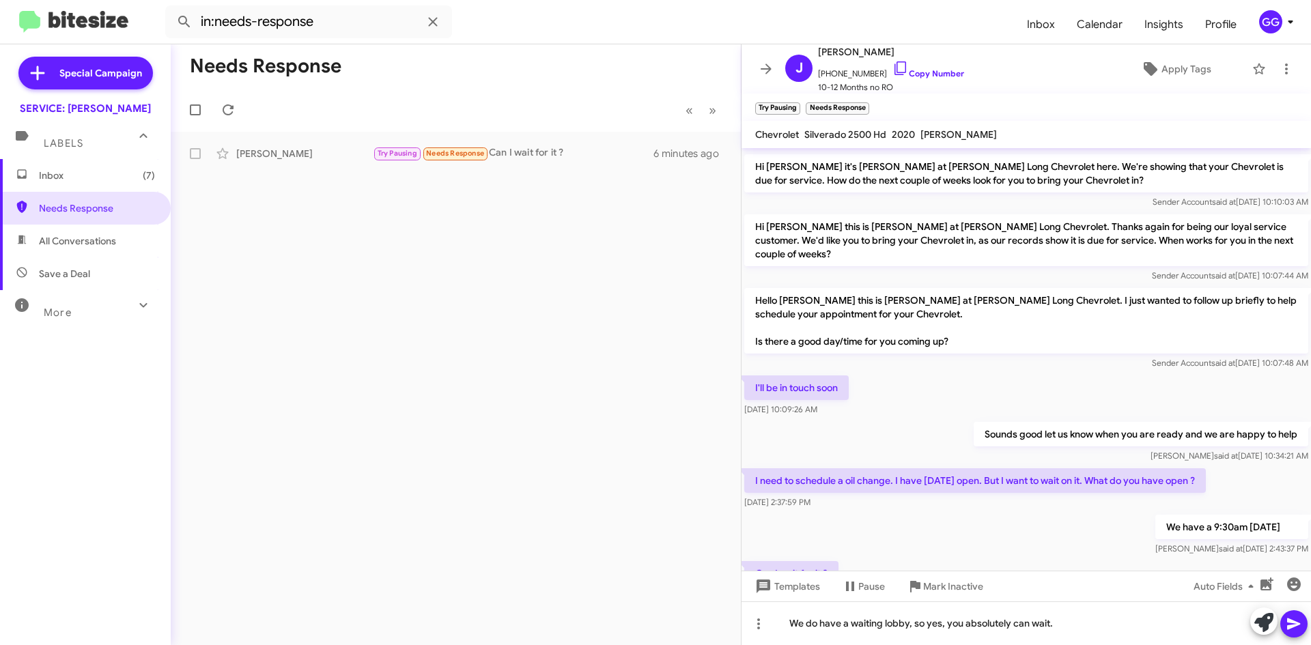
click at [1293, 620] on icon at bounding box center [1293, 624] width 16 height 16
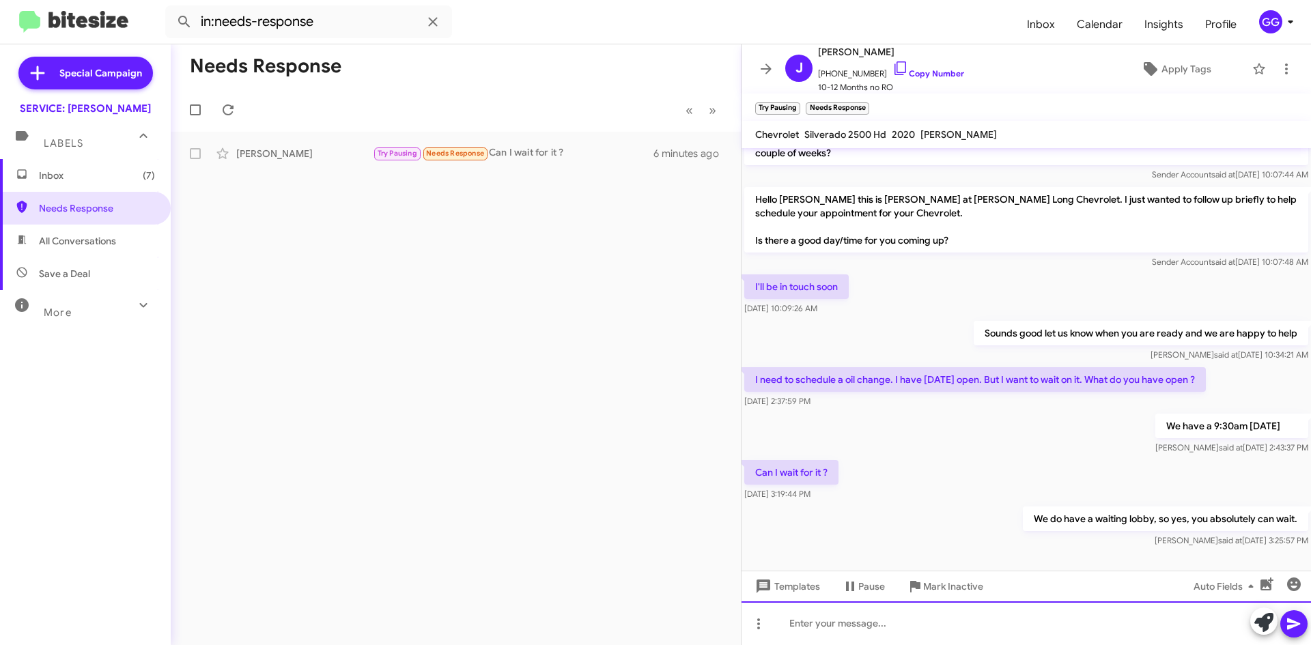
scroll to position [248, 0]
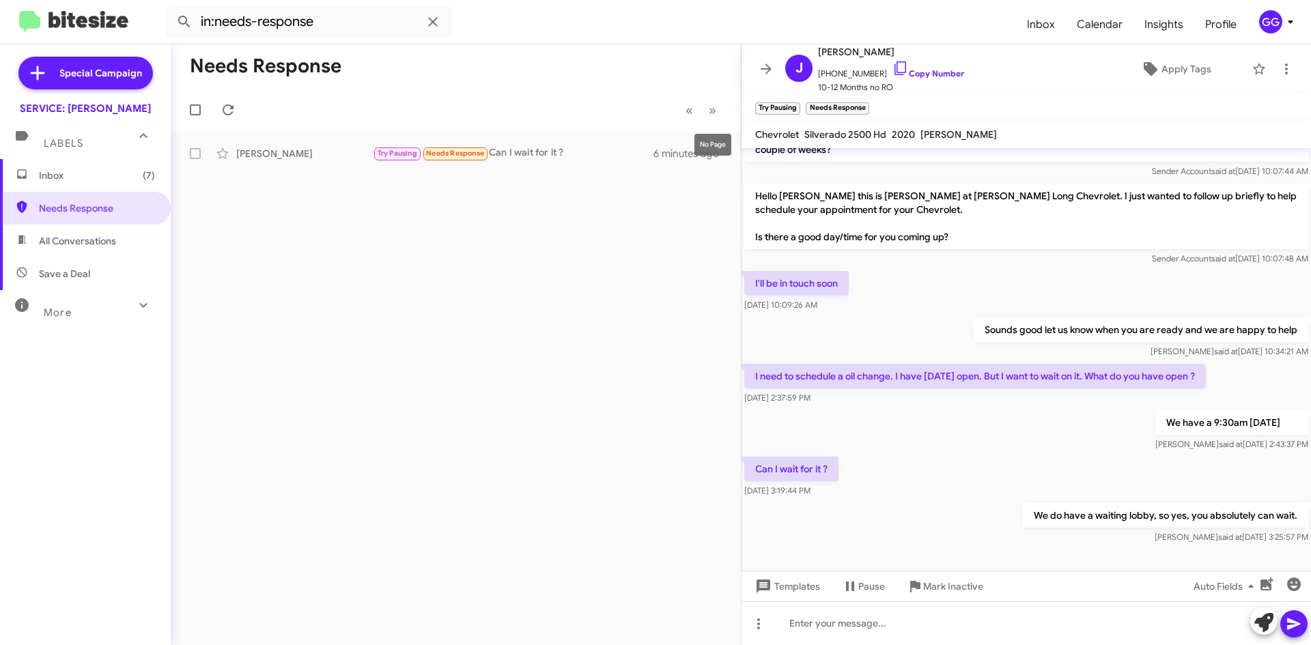
click at [734, 146] on mat-tooltip-component "No Page" at bounding box center [713, 144] width 56 height 41
click at [760, 76] on button at bounding box center [765, 68] width 27 height 27
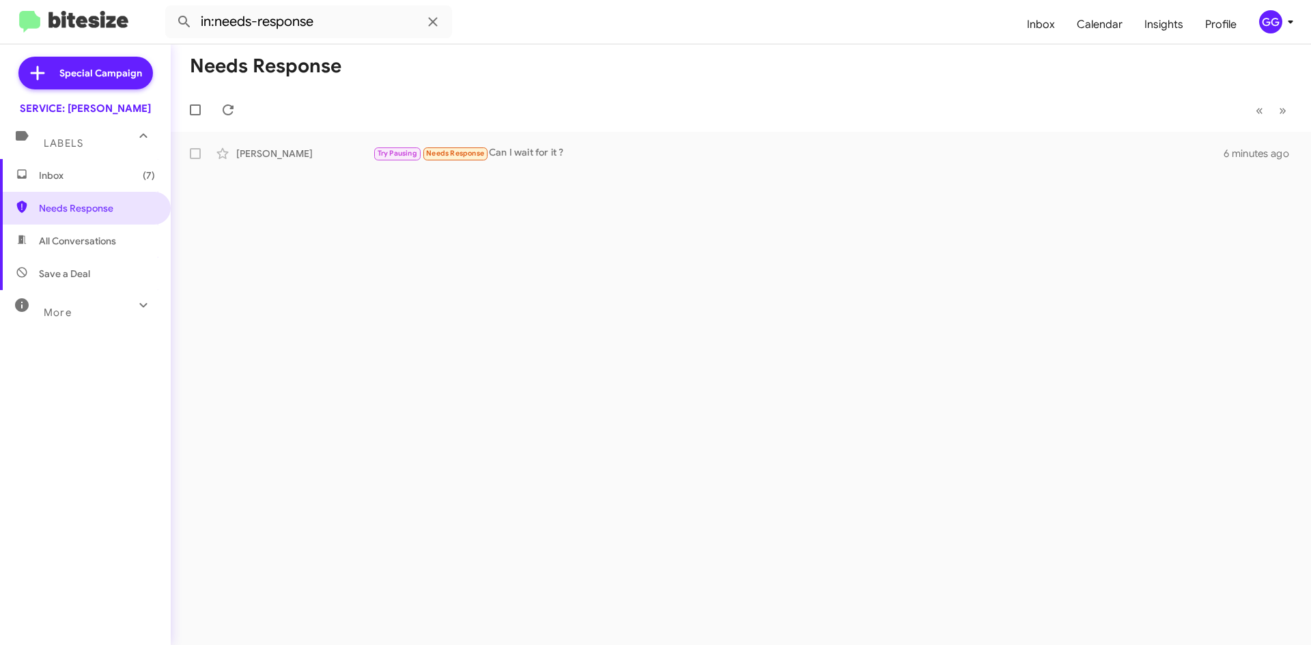
click at [760, 76] on mat-toolbar-row "Needs Response" at bounding box center [741, 66] width 1140 height 44
click at [1281, 152] on icon at bounding box center [1286, 153] width 16 height 16
click at [1255, 227] on span "[PERSON_NAME] as responded" at bounding box center [1219, 221] width 140 height 33
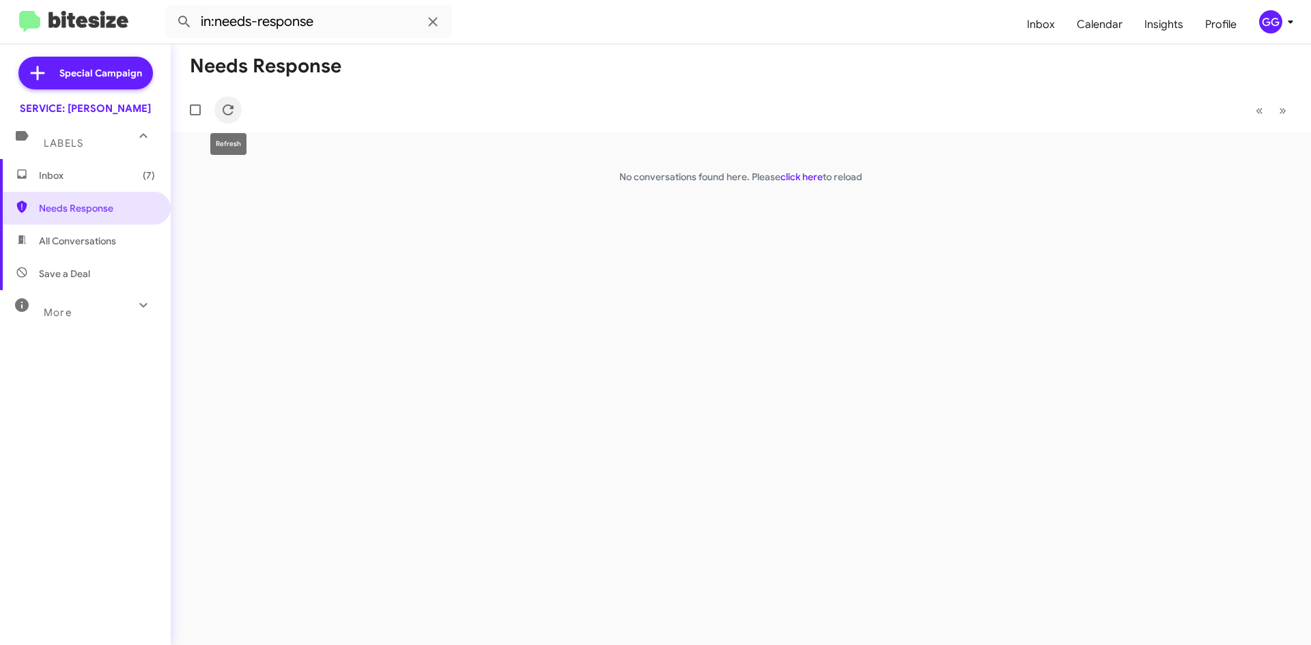
drag, startPoint x: 230, startPoint y: 107, endPoint x: 213, endPoint y: 116, distance: 19.2
click at [231, 107] on icon at bounding box center [228, 110] width 16 height 16
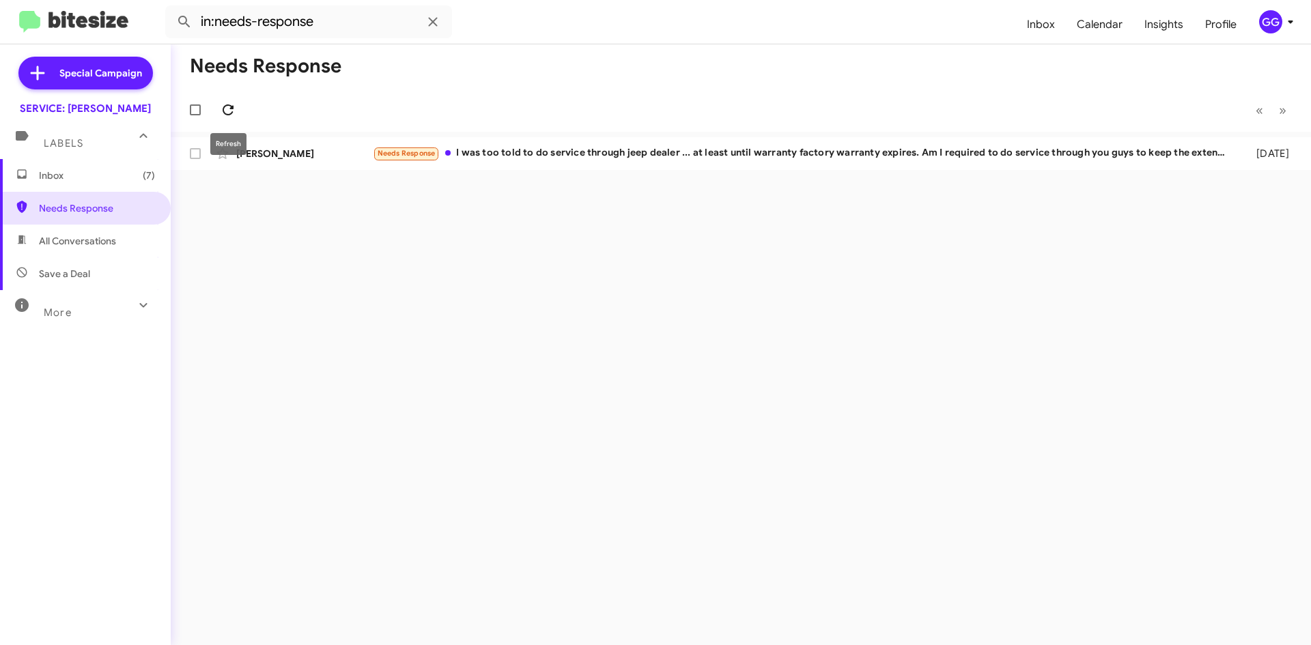
click at [221, 104] on icon at bounding box center [228, 110] width 16 height 16
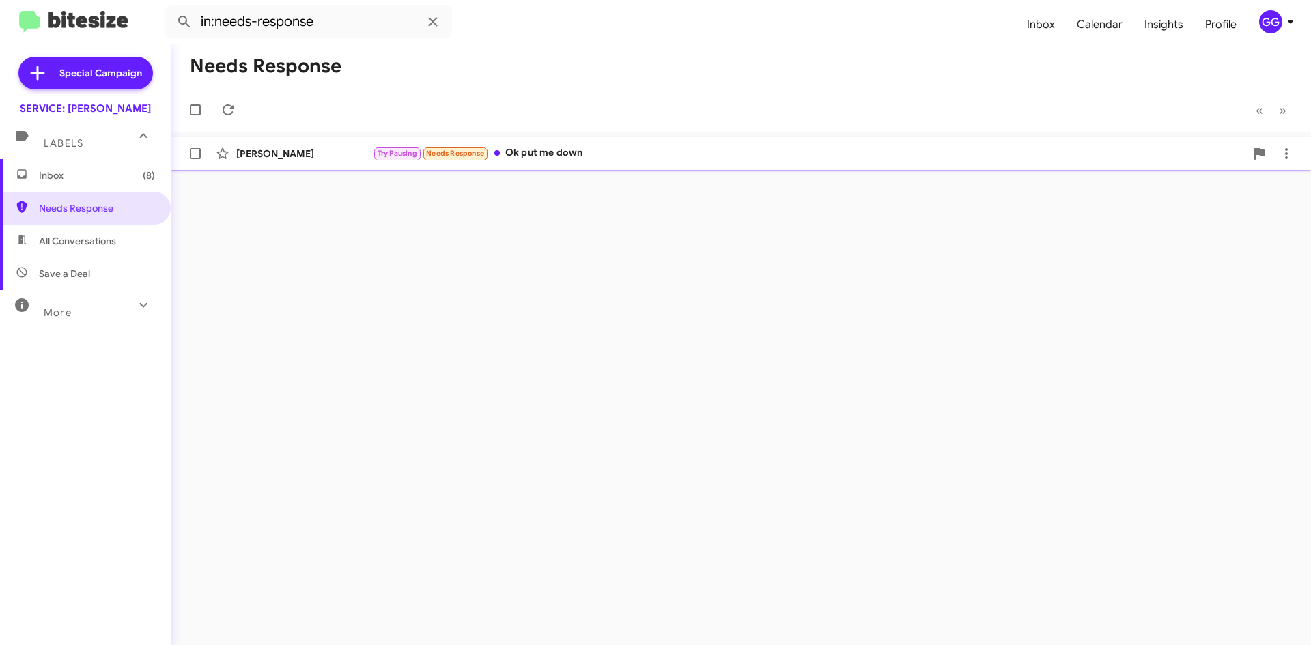
click at [626, 145] on div "Jay Mulholland Try Pausing Needs Response Ok put me down a few seconds ago" at bounding box center [741, 153] width 1118 height 27
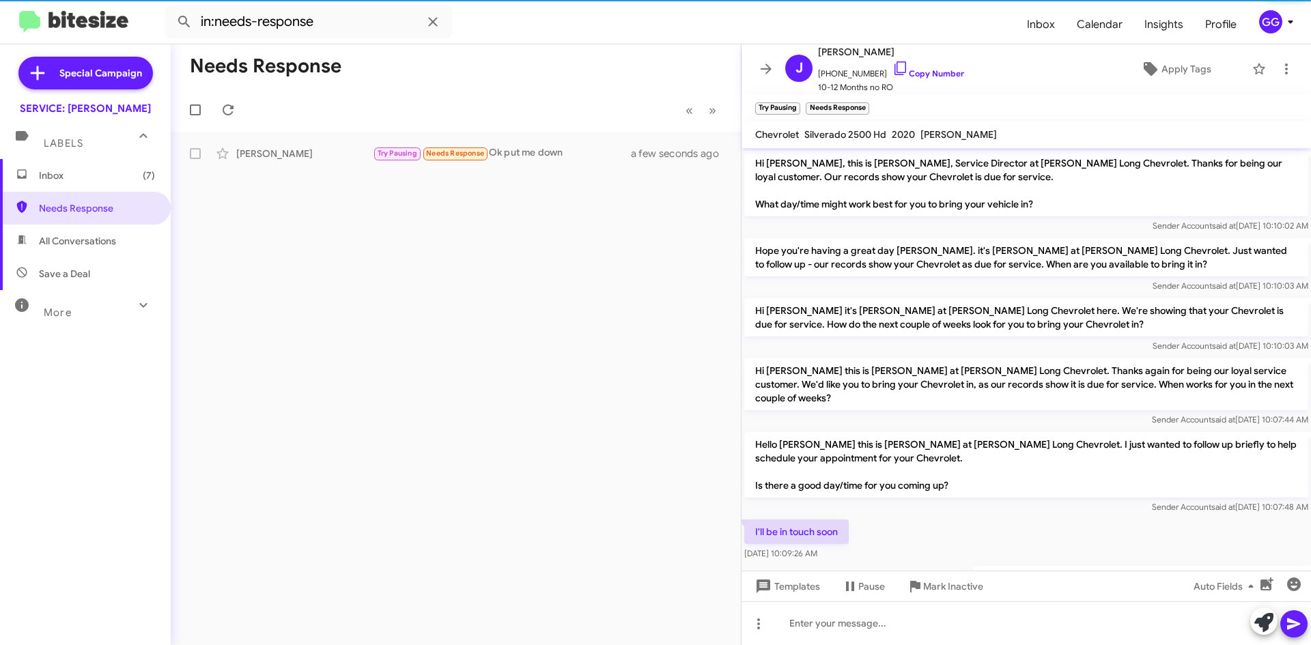
scroll to position [271, 0]
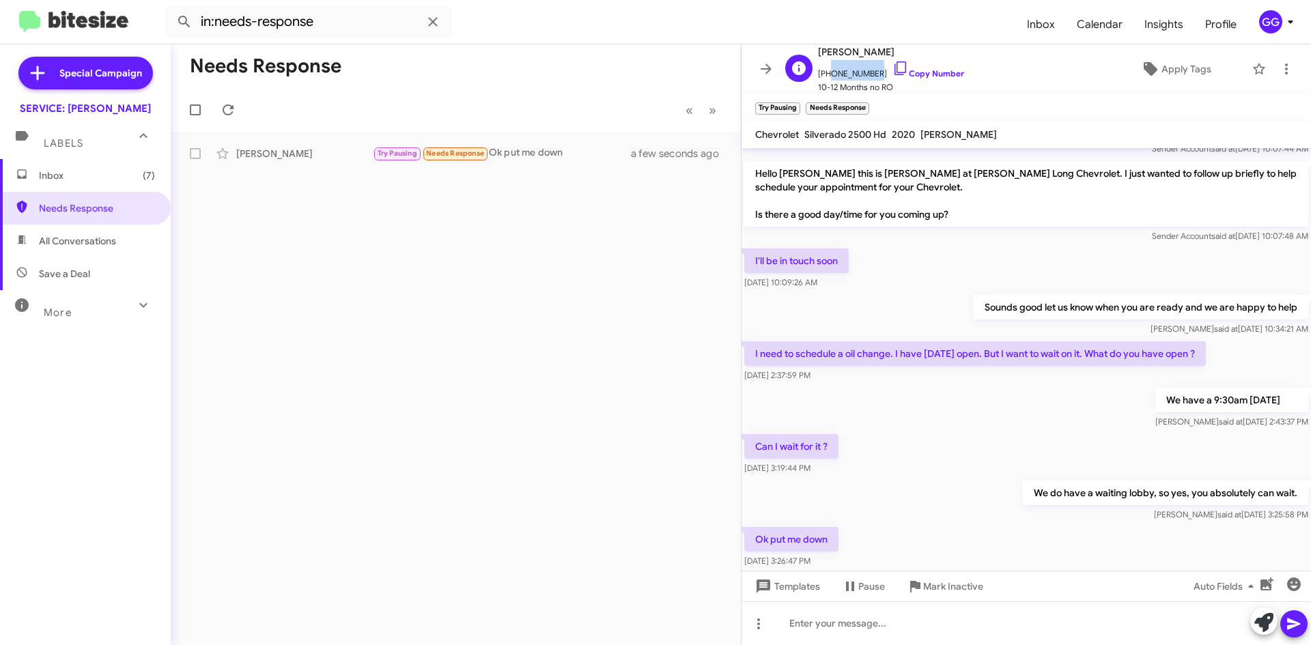
drag, startPoint x: 870, startPoint y: 72, endPoint x: 825, endPoint y: 75, distance: 45.2
click at [825, 75] on span "+17193386634 Copy Number" at bounding box center [891, 70] width 146 height 20
copy span "7193386634"
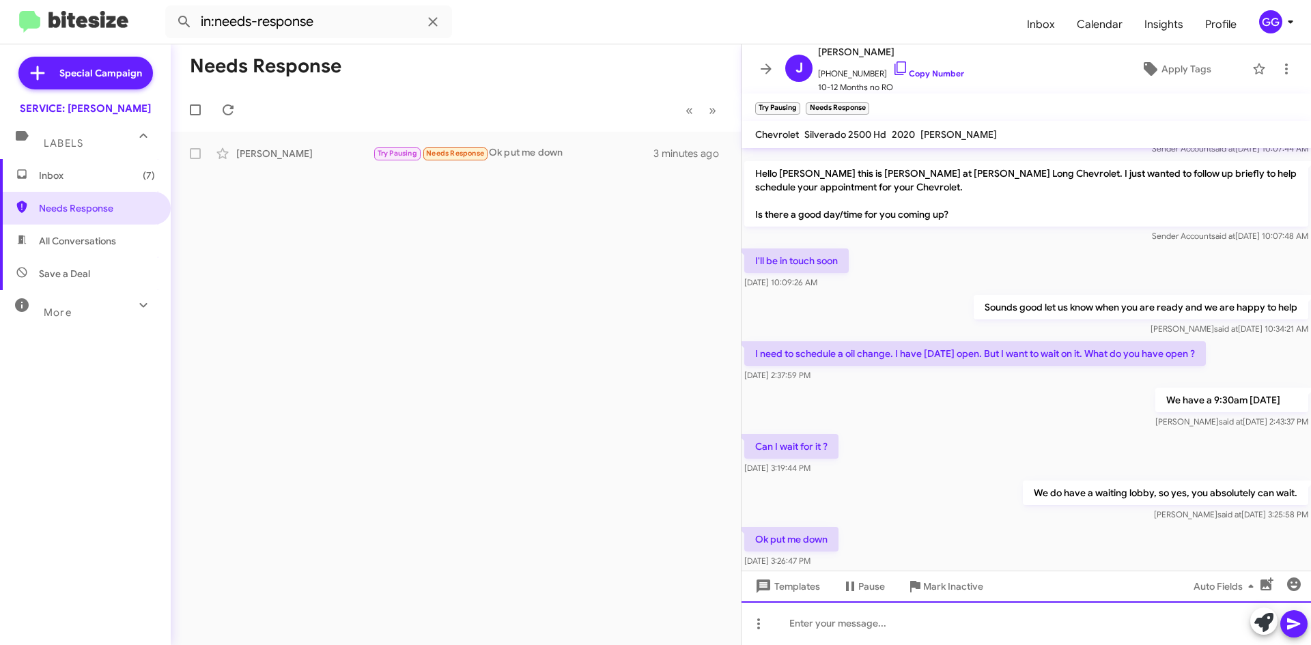
click at [823, 621] on div at bounding box center [1025, 623] width 569 height 44
click at [846, 625] on div "Sounds good all set you will revive a confirmation text for your appointment ha…" at bounding box center [1025, 623] width 569 height 44
click at [877, 625] on div "Sounds good. All set you will revive a confirmation text for your appointment h…" at bounding box center [1025, 623] width 569 height 44
click at [877, 623] on div "Sounds good. All set you will revive a confirmation text for your appointment h…" at bounding box center [1025, 623] width 569 height 44
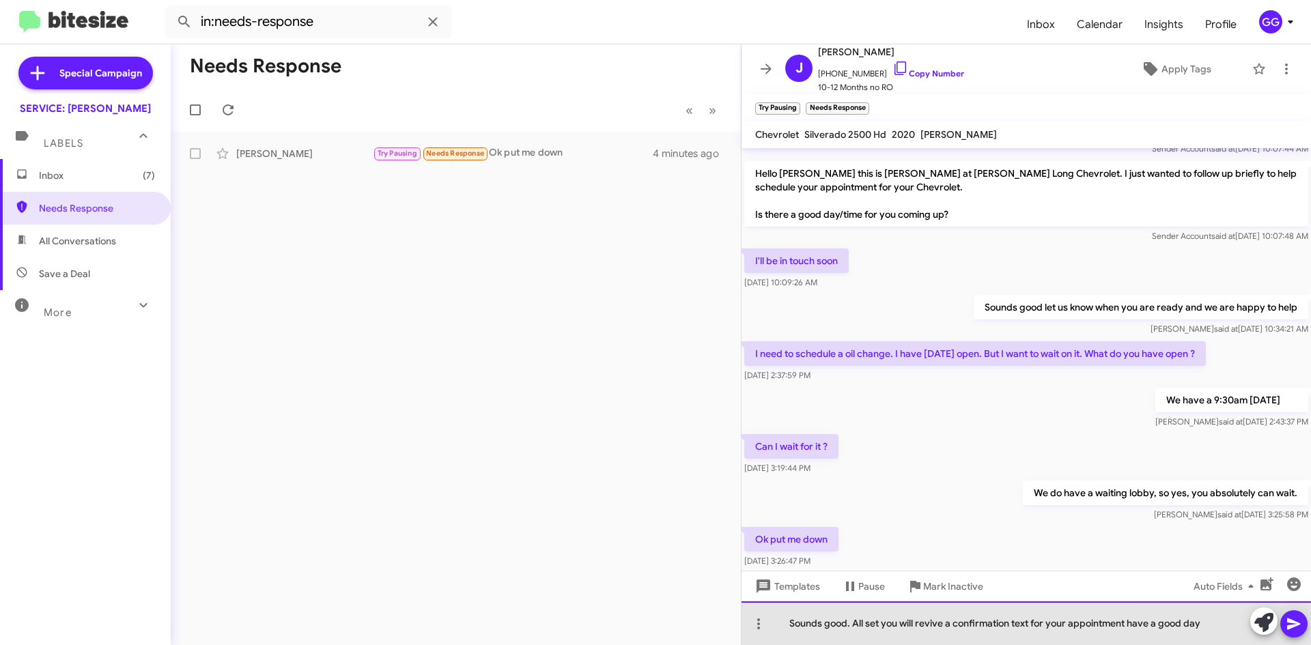
click at [879, 621] on div "Sounds good. All set you will revive a confirmation text for your appointment h…" at bounding box center [1025, 623] width 569 height 44
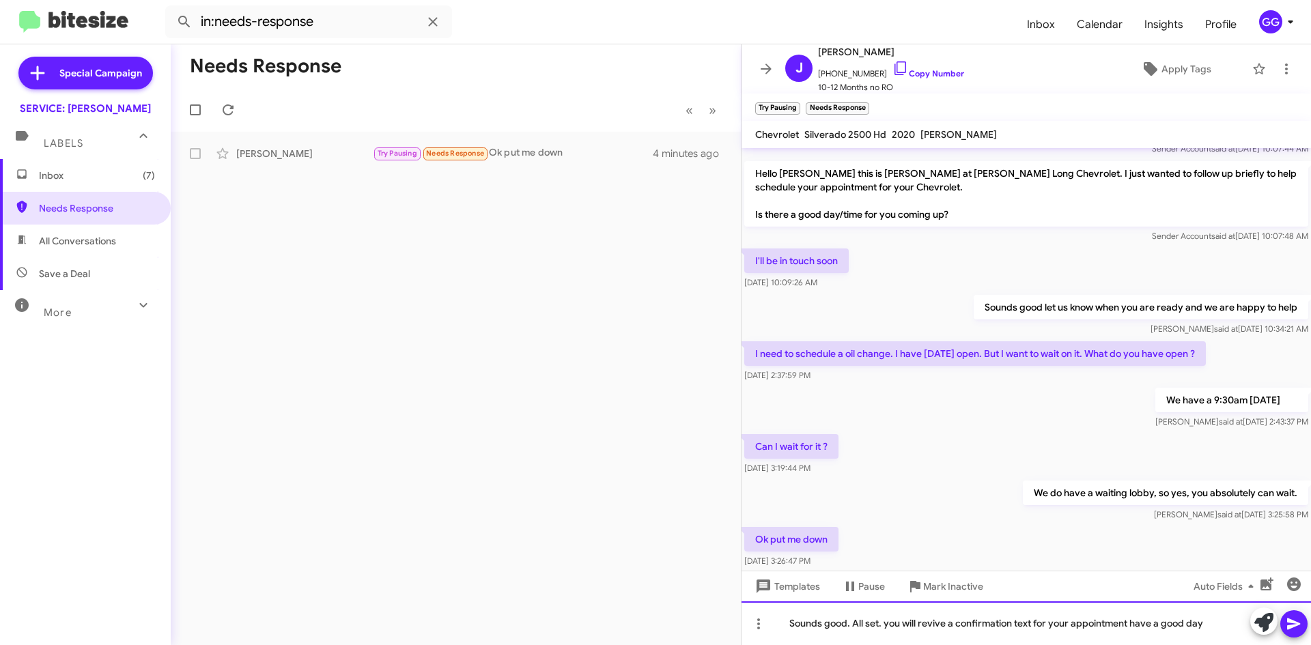
click at [888, 624] on div "Sounds good. All set. you will revive a confirmation text for your appointment …" at bounding box center [1025, 623] width 569 height 44
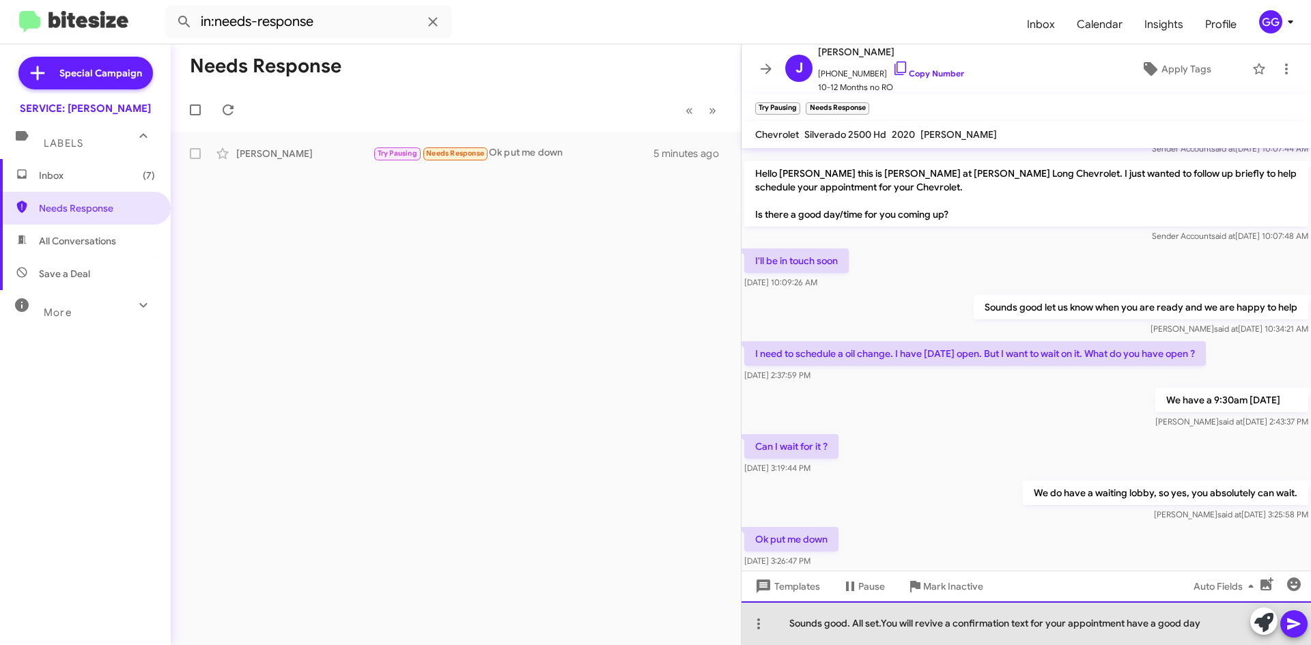
click at [1130, 623] on div "Sounds good. All set. You will revive a confirmation text for your appointment …" at bounding box center [1025, 623] width 569 height 44
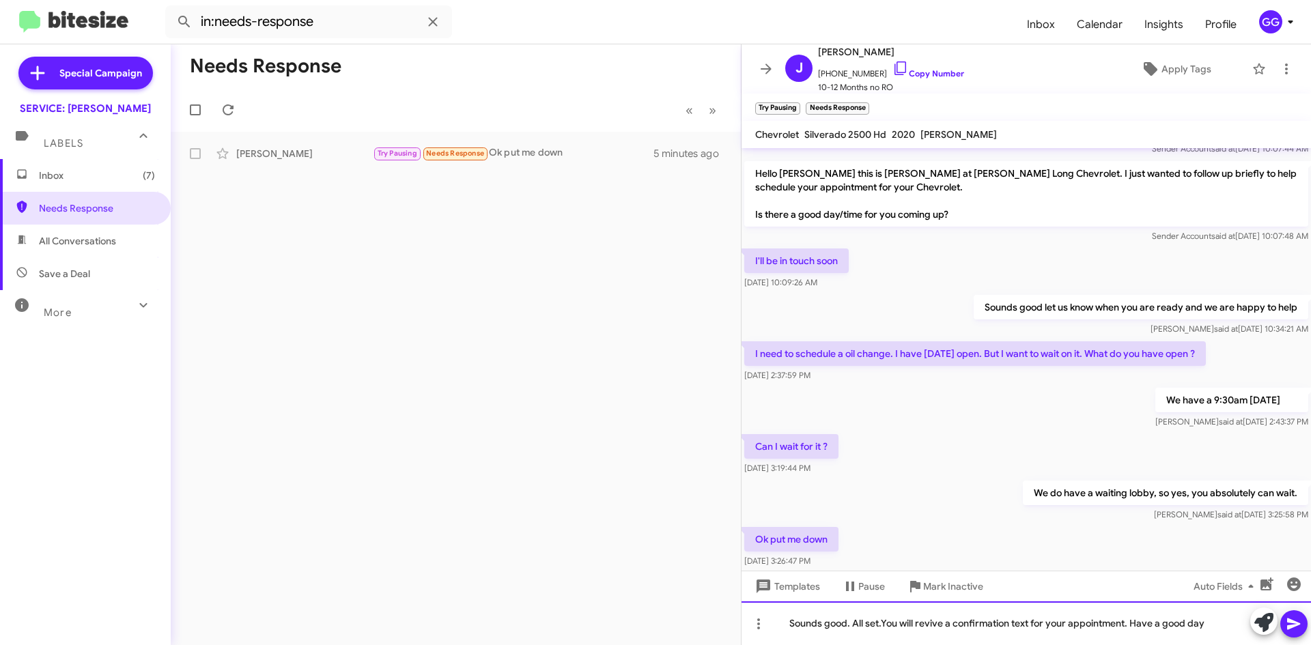
drag, startPoint x: 1206, startPoint y: 623, endPoint x: 1212, endPoint y: 644, distance: 22.0
click at [1207, 623] on div "Sounds good. All set. You will revive a confirmation text for your appointment.…" at bounding box center [1025, 623] width 569 height 44
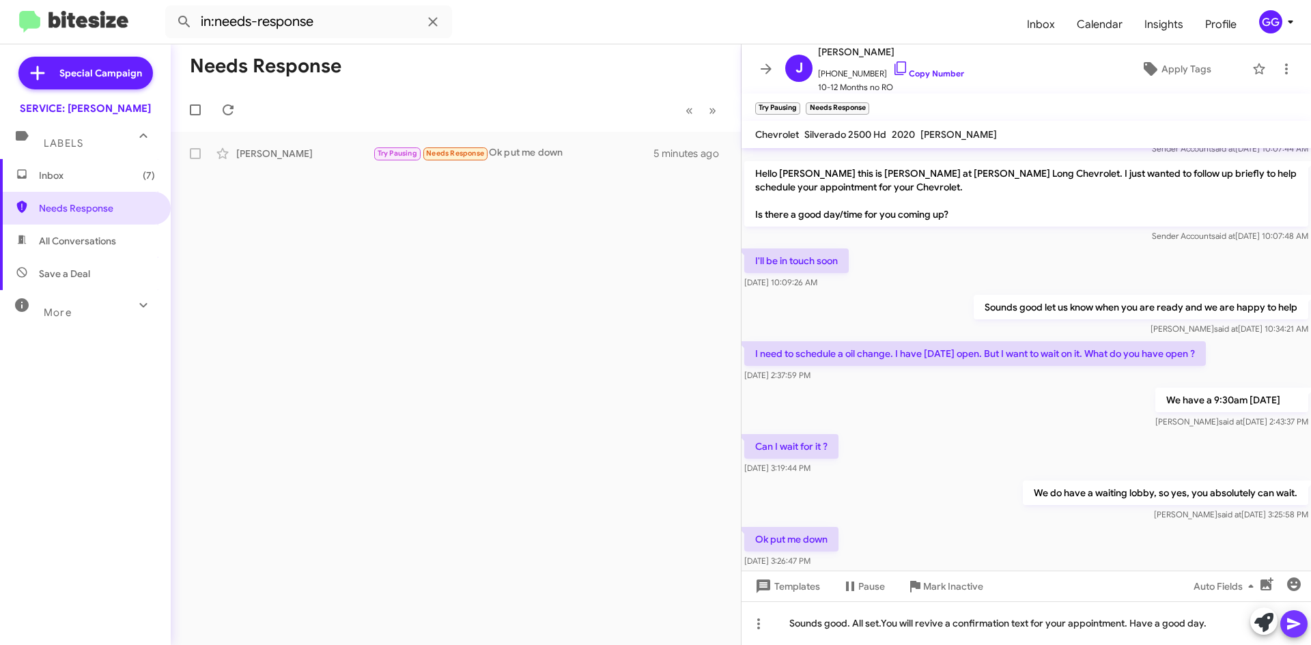
click at [1290, 623] on icon at bounding box center [1293, 625] width 13 height 12
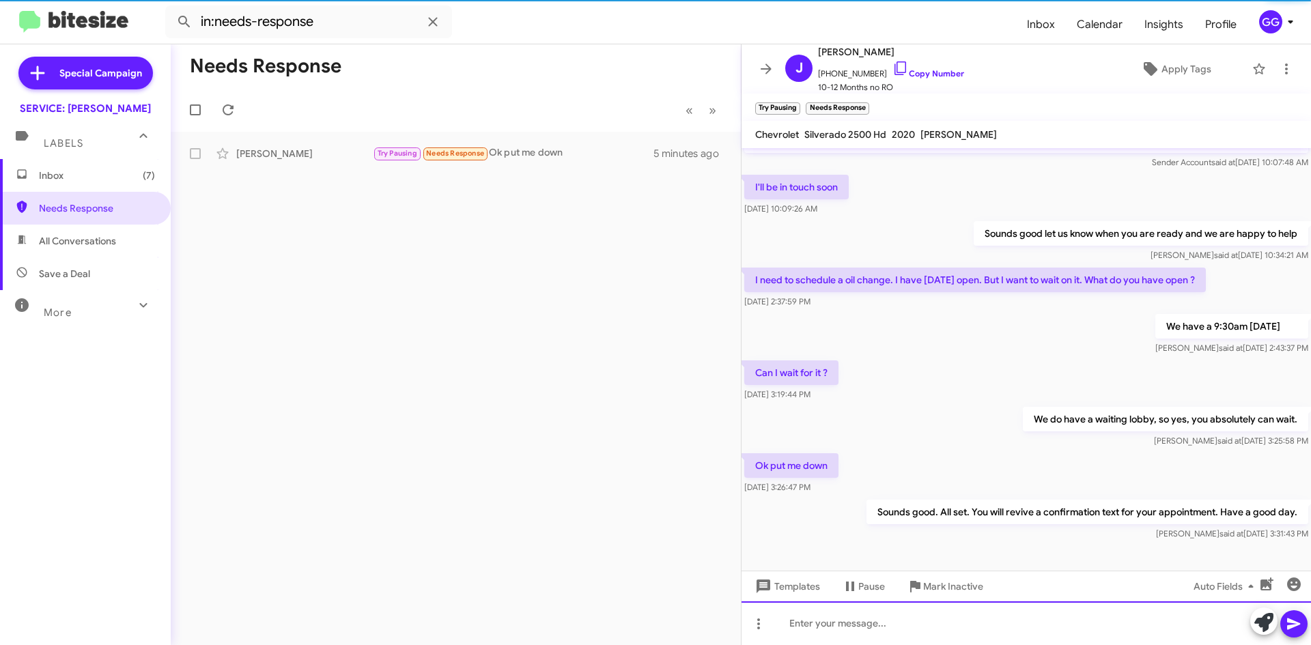
scroll to position [348, 0]
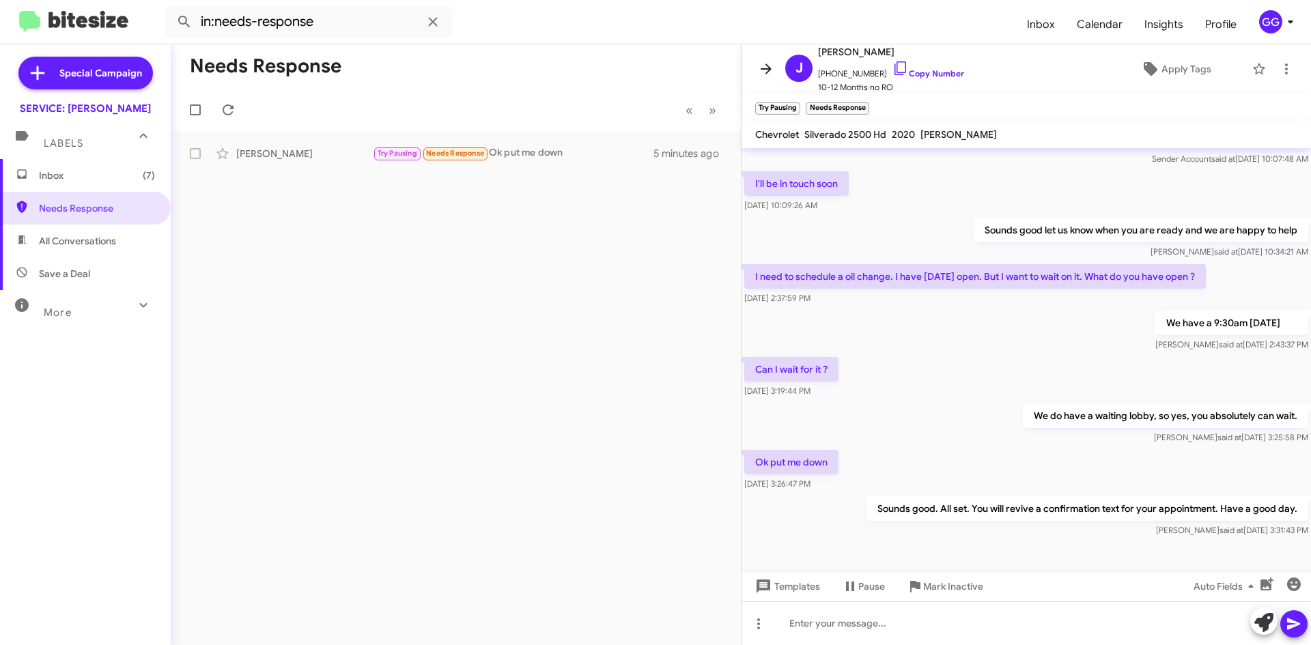
click at [760, 68] on icon at bounding box center [766, 69] width 16 height 16
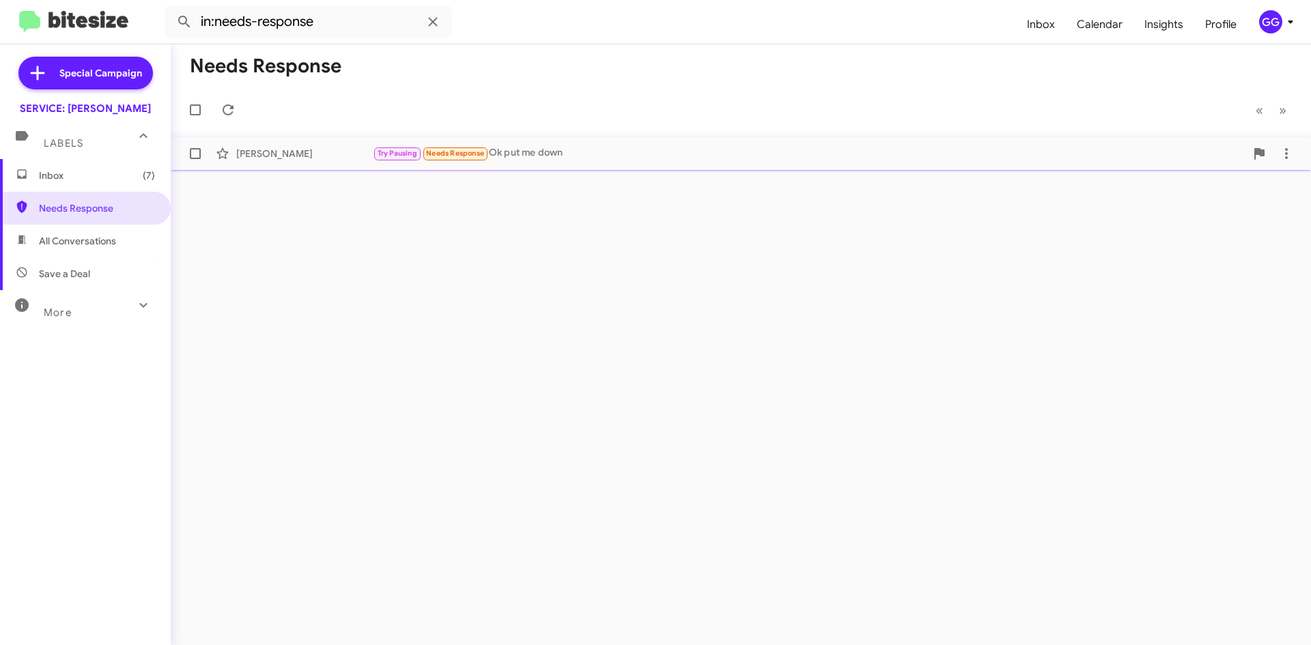
click at [701, 159] on div "Try Pausing Needs Response Ok put me down" at bounding box center [809, 153] width 872 height 16
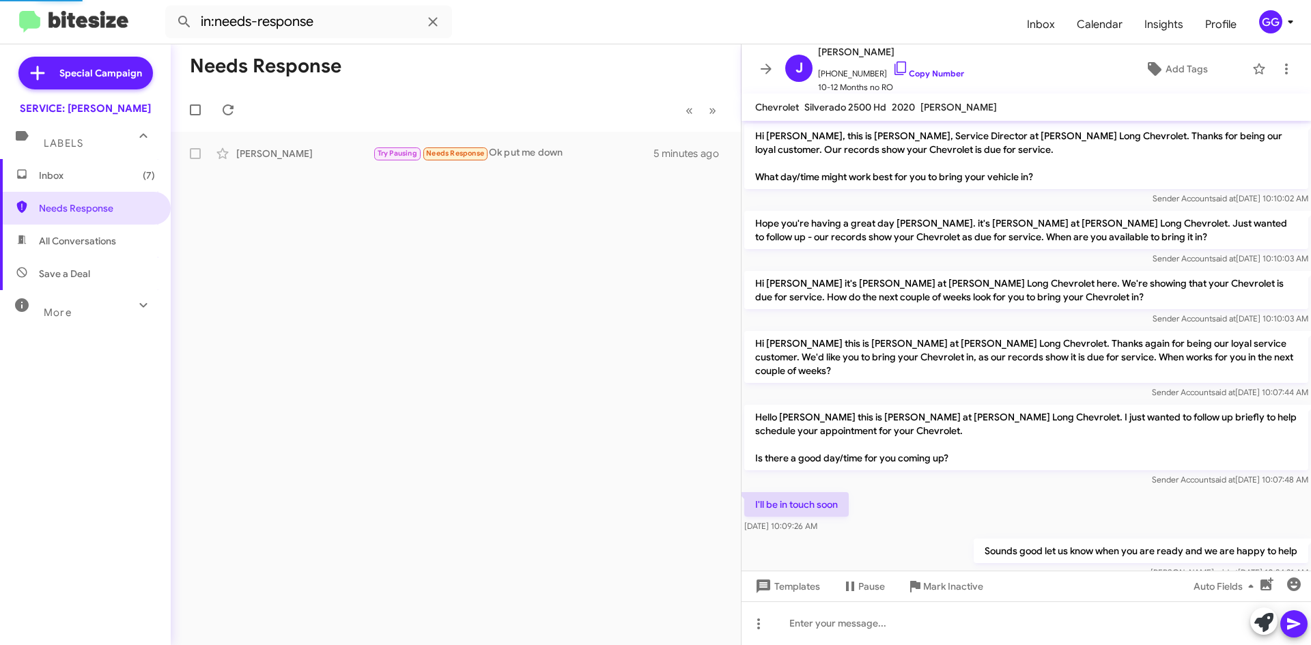
scroll to position [321, 0]
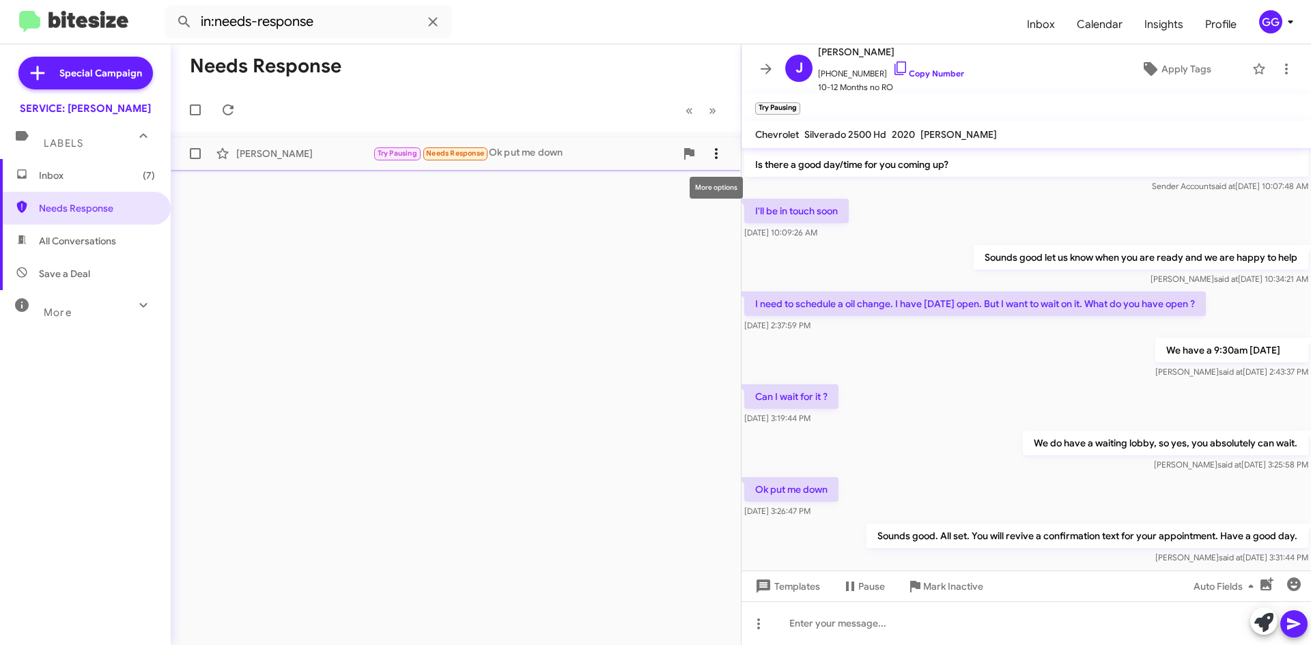
click at [720, 158] on icon at bounding box center [716, 153] width 16 height 16
click at [679, 224] on span "[PERSON_NAME] as responded" at bounding box center [649, 221] width 140 height 33
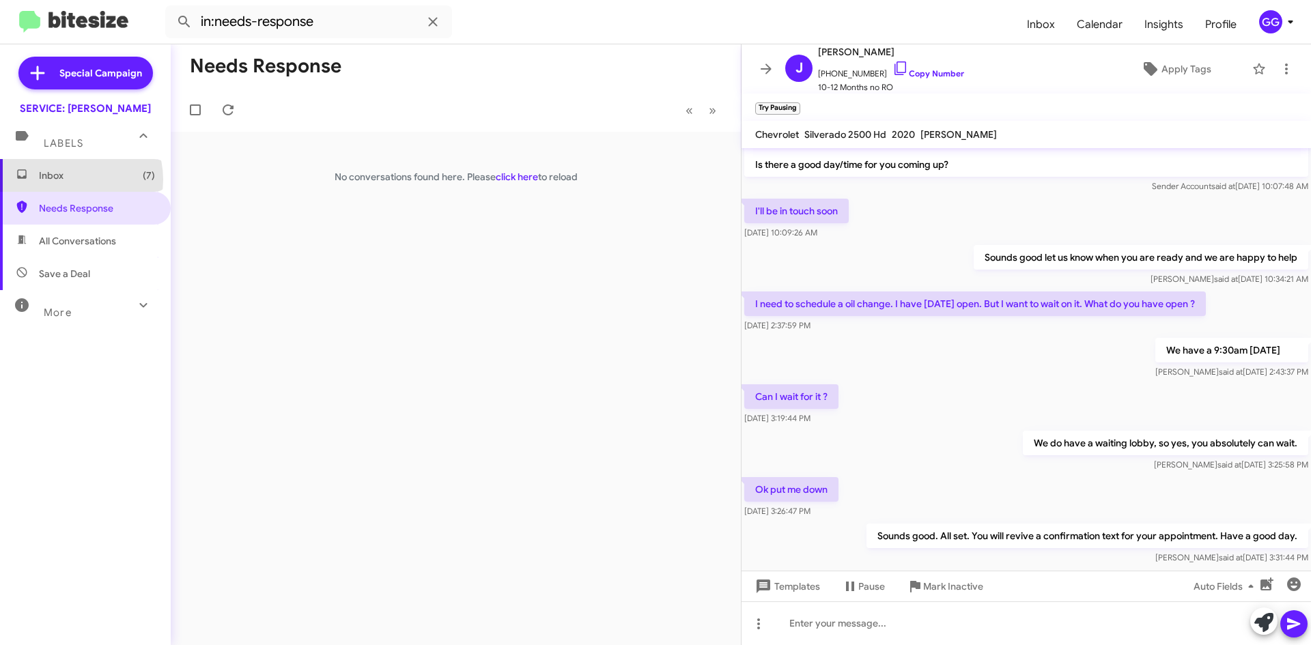
click at [74, 180] on span "Inbox (7)" at bounding box center [97, 176] width 116 height 14
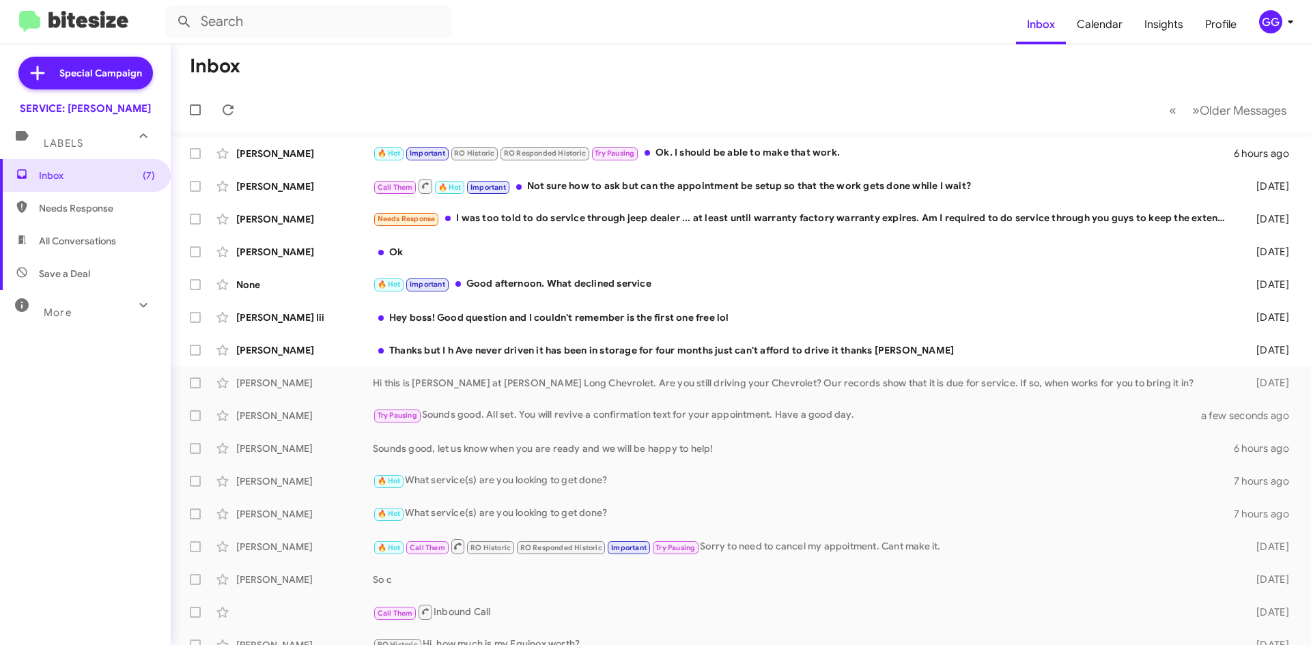
click at [66, 208] on span "Needs Response" at bounding box center [97, 208] width 116 height 14
type input "in:needs-response"
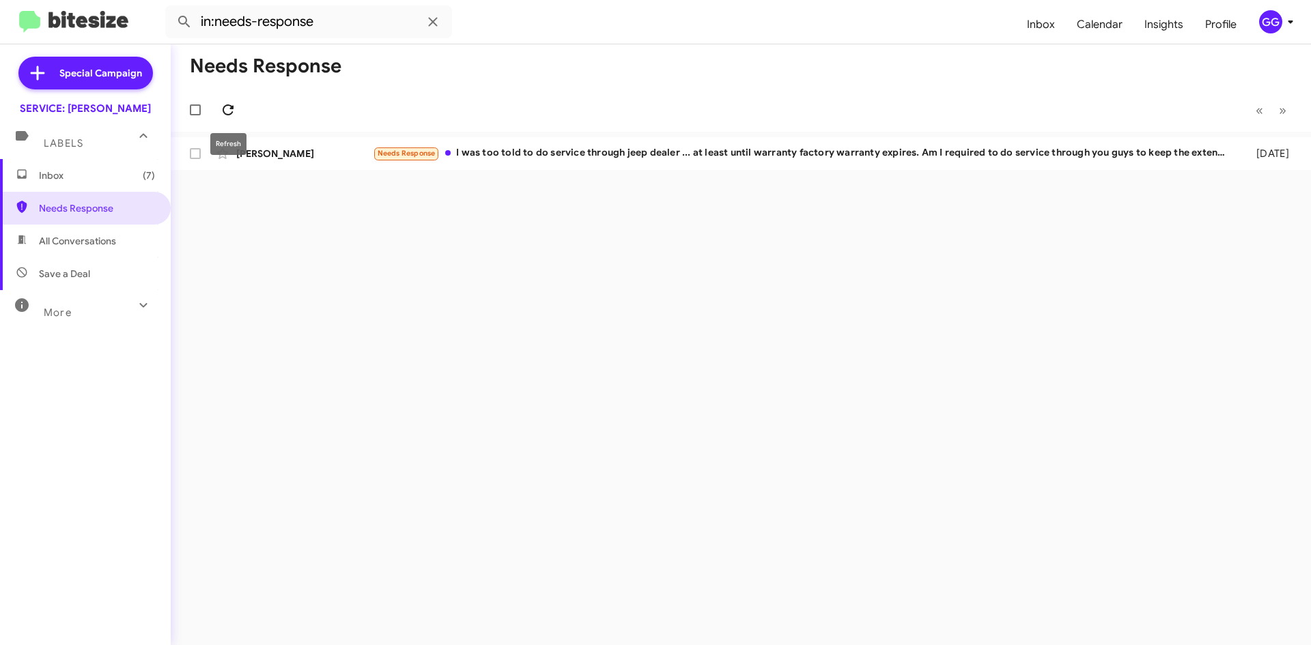
click at [241, 106] on span at bounding box center [227, 110] width 27 height 16
click at [226, 111] on icon at bounding box center [228, 110] width 16 height 16
click at [227, 110] on icon at bounding box center [228, 110] width 16 height 16
click at [229, 119] on button at bounding box center [227, 109] width 27 height 27
drag, startPoint x: 500, startPoint y: 154, endPoint x: 420, endPoint y: 332, distance: 194.6
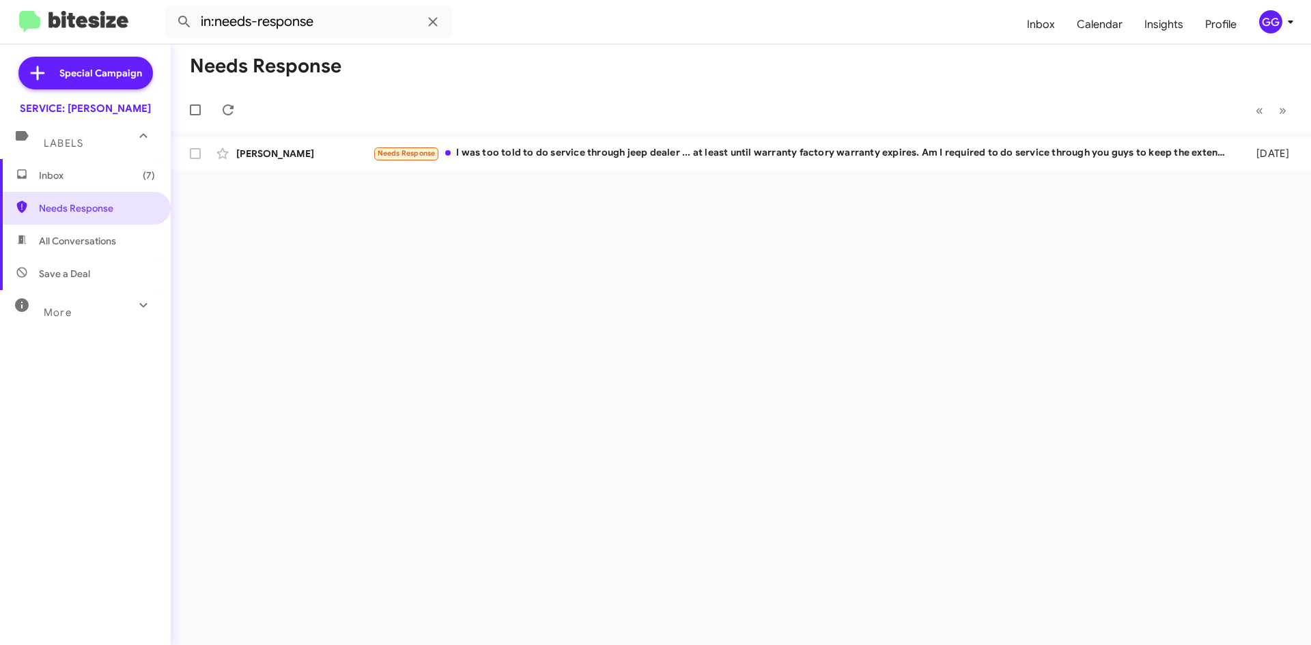
click at [420, 335] on div "Needs Response « Previous » Next [PERSON_NAME] Needs Response I was too told to…" at bounding box center [741, 344] width 1140 height 601
click at [225, 113] on icon at bounding box center [228, 110] width 16 height 16
click at [51, 241] on span "All Conversations" at bounding box center [77, 241] width 77 height 14
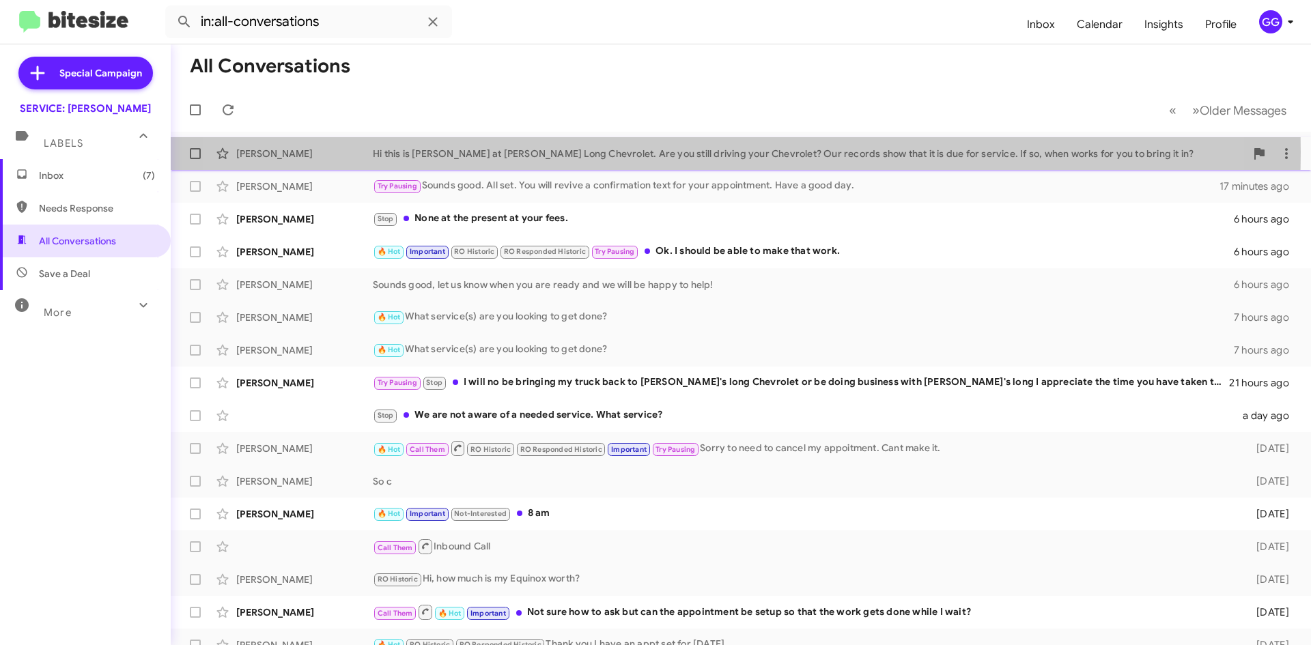
click at [665, 152] on div "Hi this is [PERSON_NAME] at [PERSON_NAME] Long Chevrolet. Are you still driving…" at bounding box center [809, 154] width 872 height 14
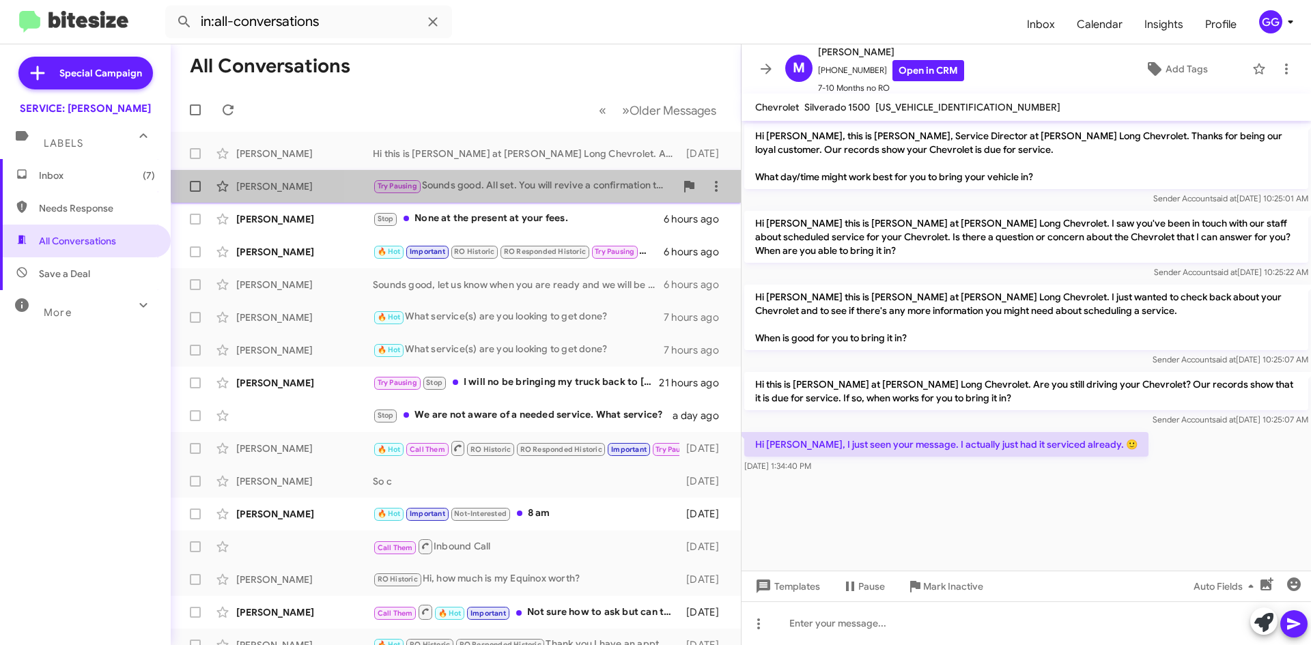
click at [569, 178] on div "[PERSON_NAME] Try Pausing Sounds good. All set. You will revive a confirmation …" at bounding box center [456, 186] width 548 height 27
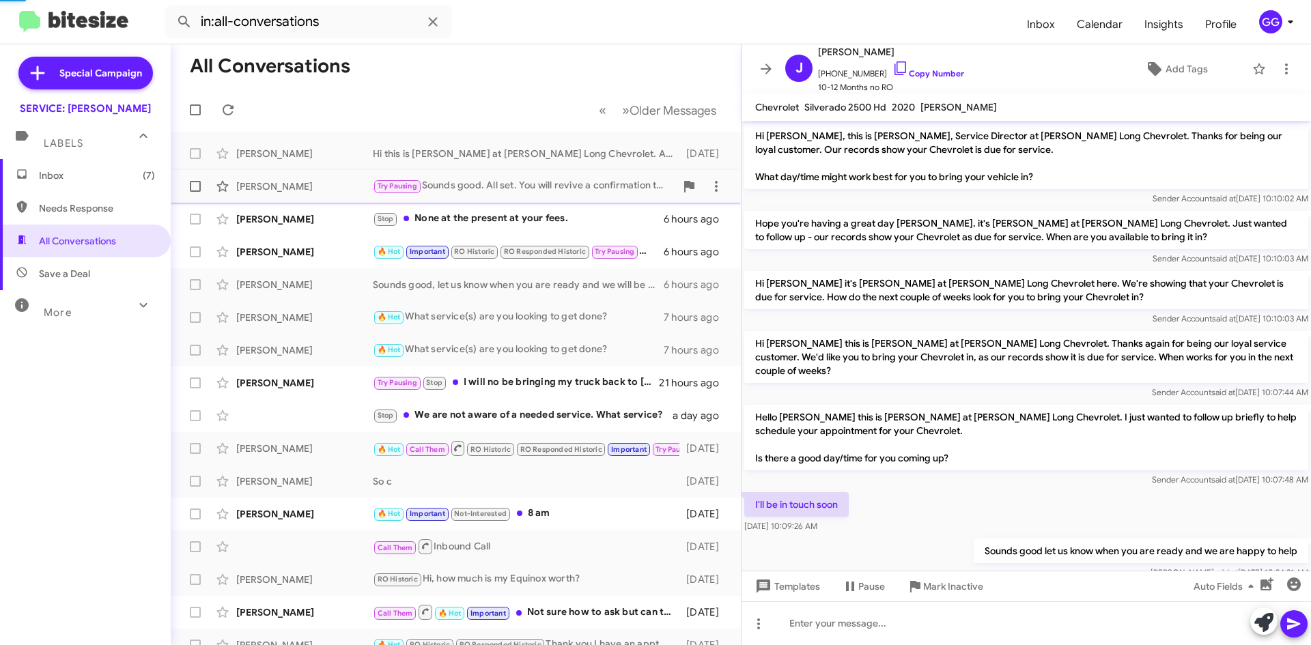
scroll to position [321, 0]
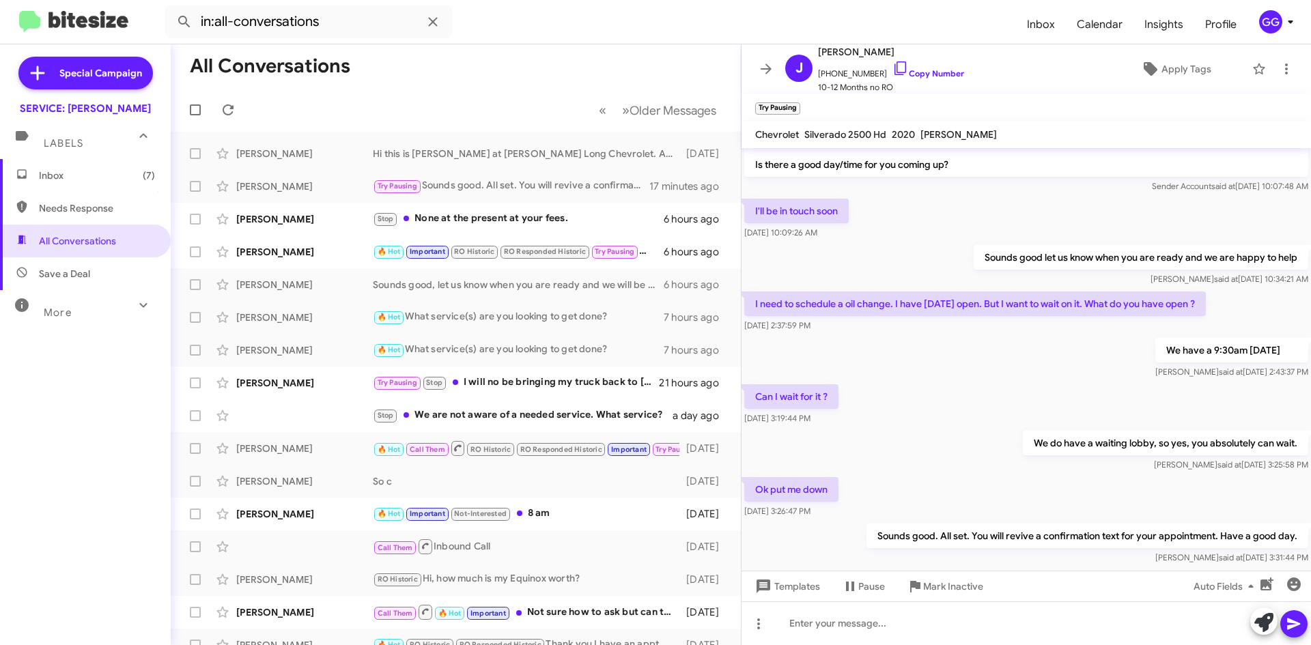
click at [756, 64] on span at bounding box center [765, 69] width 27 height 16
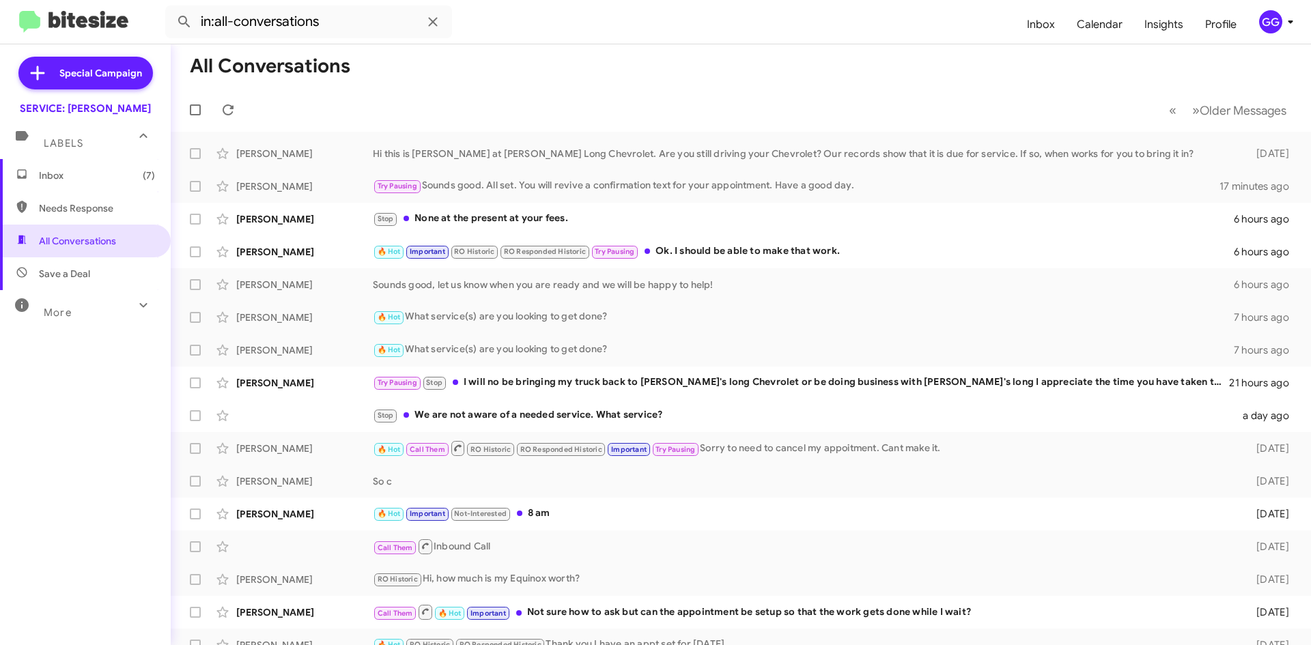
click at [61, 209] on span "Needs Response" at bounding box center [97, 208] width 116 height 14
type input "in:needs-response"
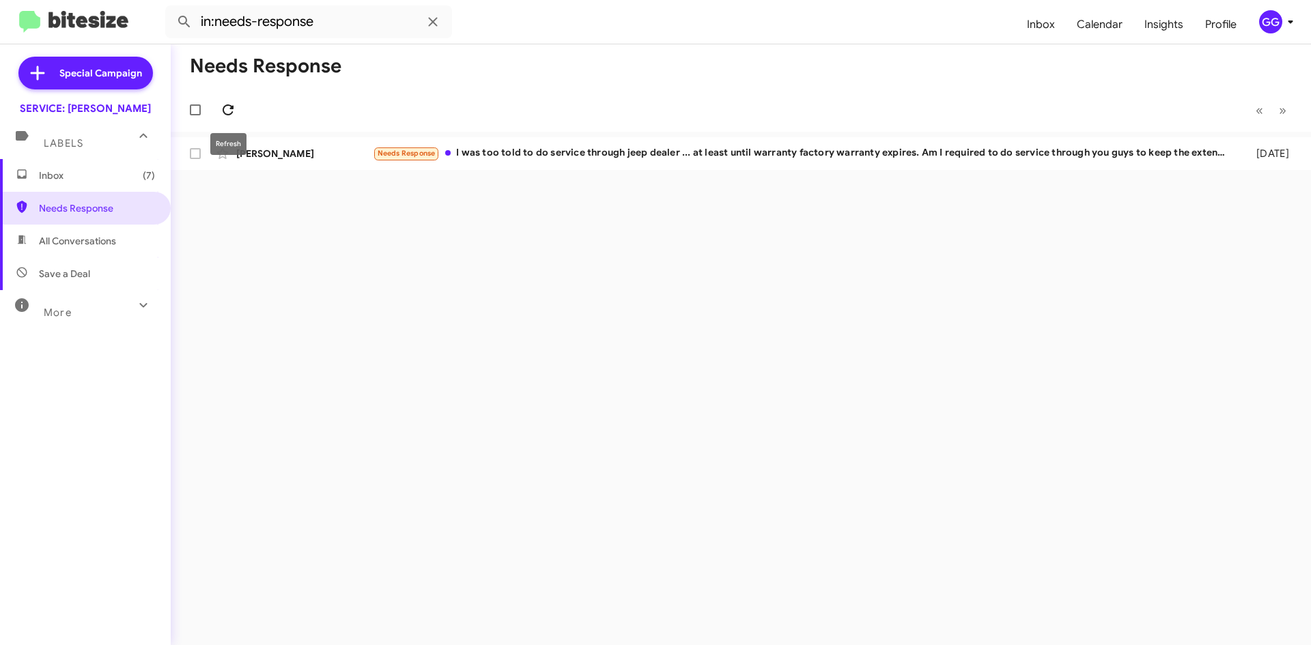
click at [232, 109] on icon at bounding box center [228, 109] width 11 height 11
click at [221, 108] on icon at bounding box center [228, 110] width 16 height 16
click at [223, 109] on icon at bounding box center [228, 110] width 16 height 16
click at [229, 111] on icon at bounding box center [228, 110] width 16 height 16
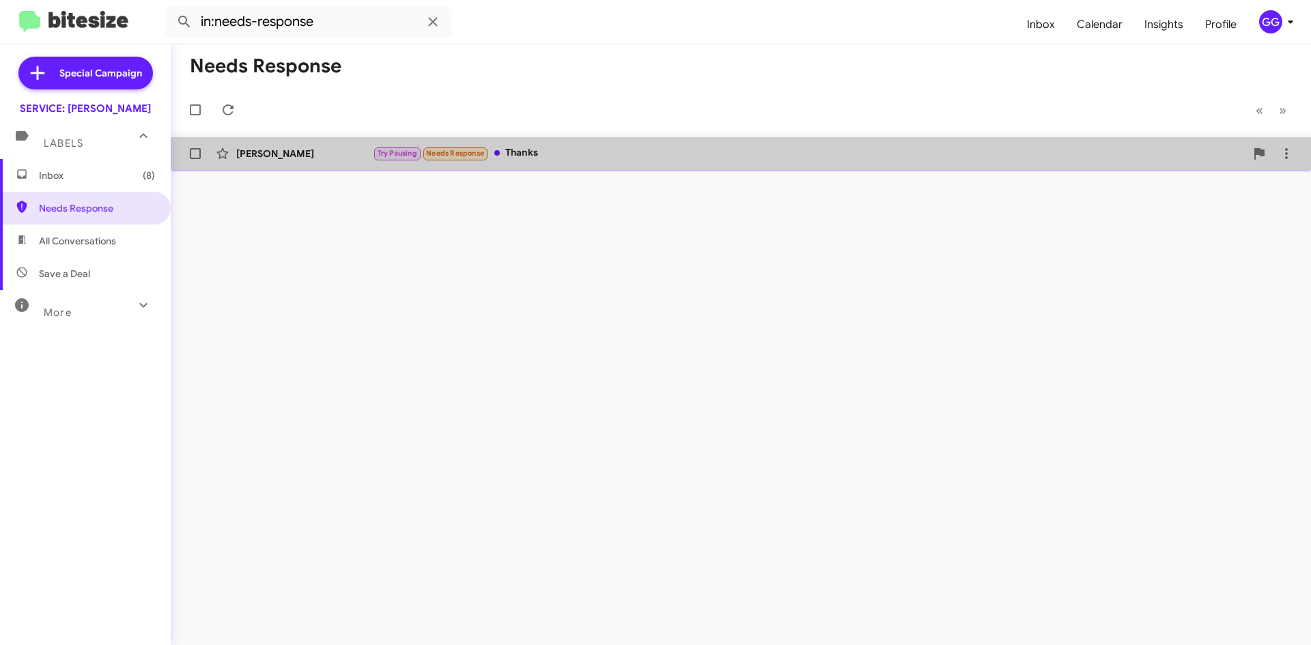
click at [588, 160] on div "Try Pausing Needs Response Thanks" at bounding box center [809, 153] width 872 height 16
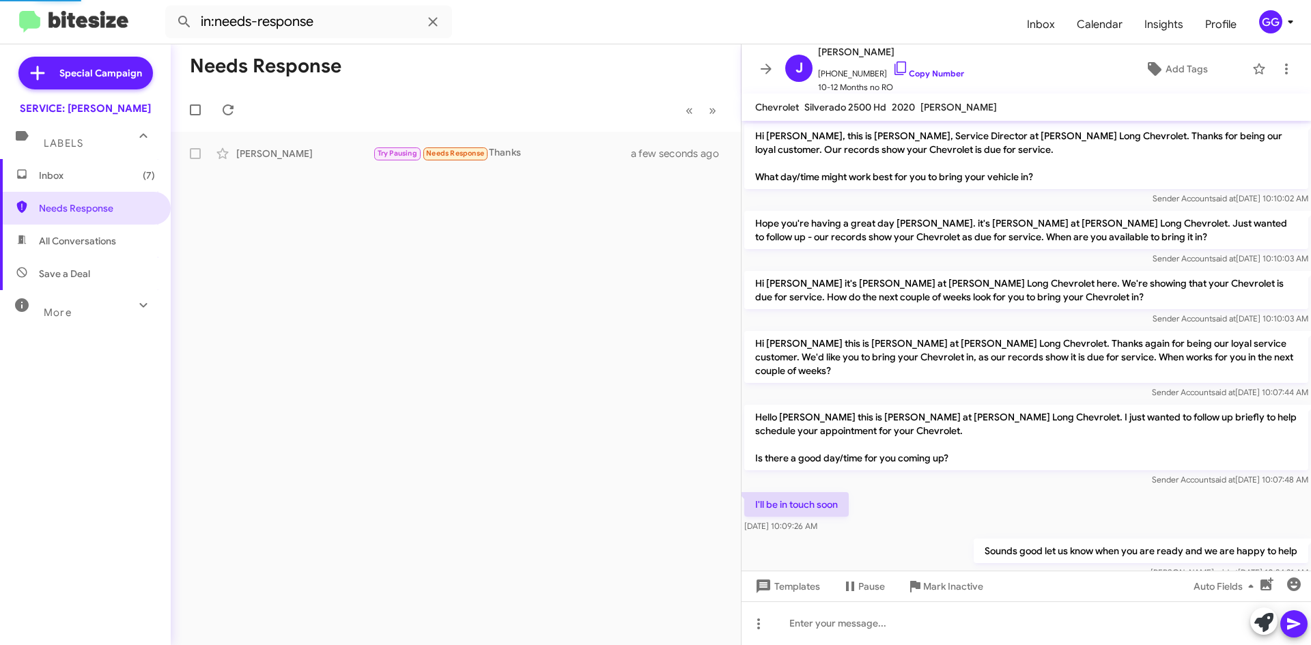
scroll to position [343, 0]
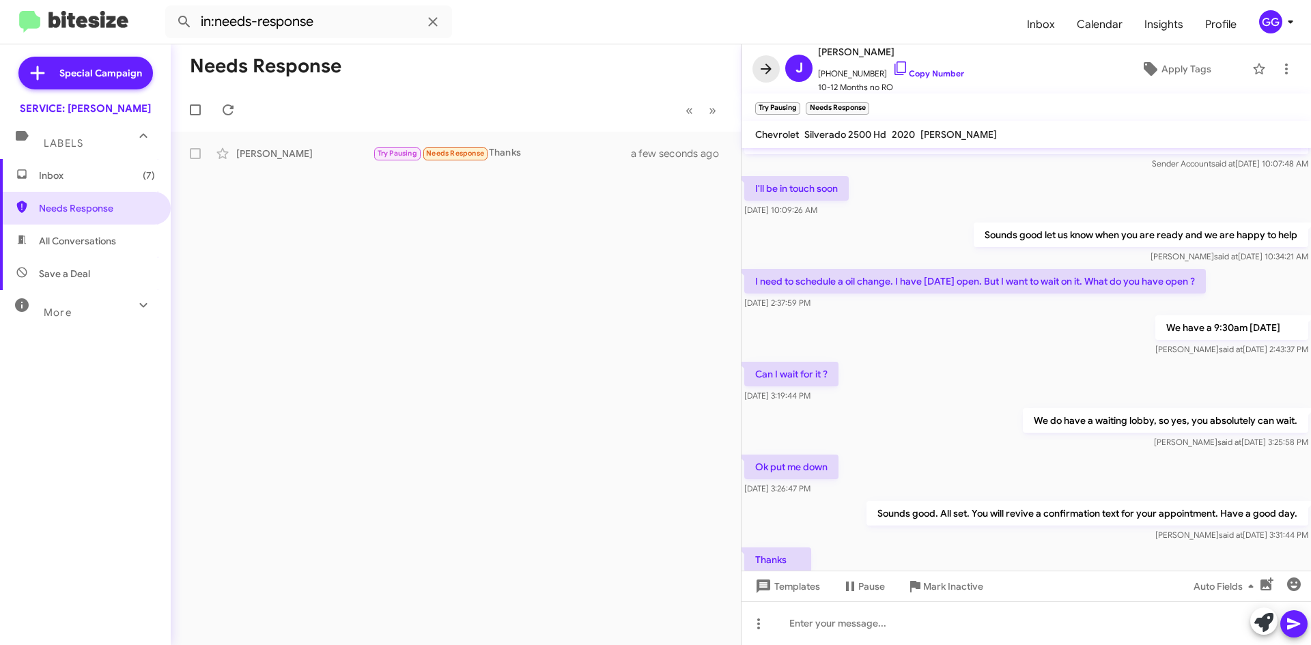
click at [764, 70] on icon at bounding box center [766, 69] width 16 height 16
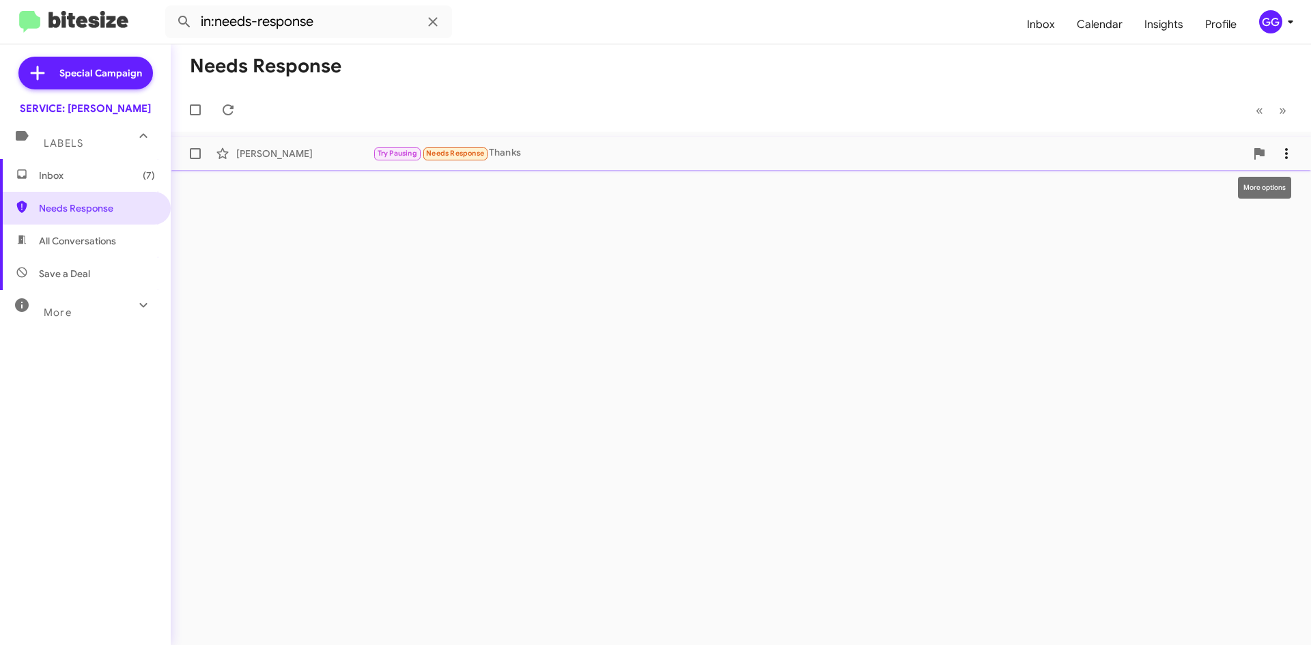
click at [1287, 151] on icon at bounding box center [1286, 153] width 16 height 16
click at [1243, 222] on span "[PERSON_NAME] as responded" at bounding box center [1219, 221] width 140 height 33
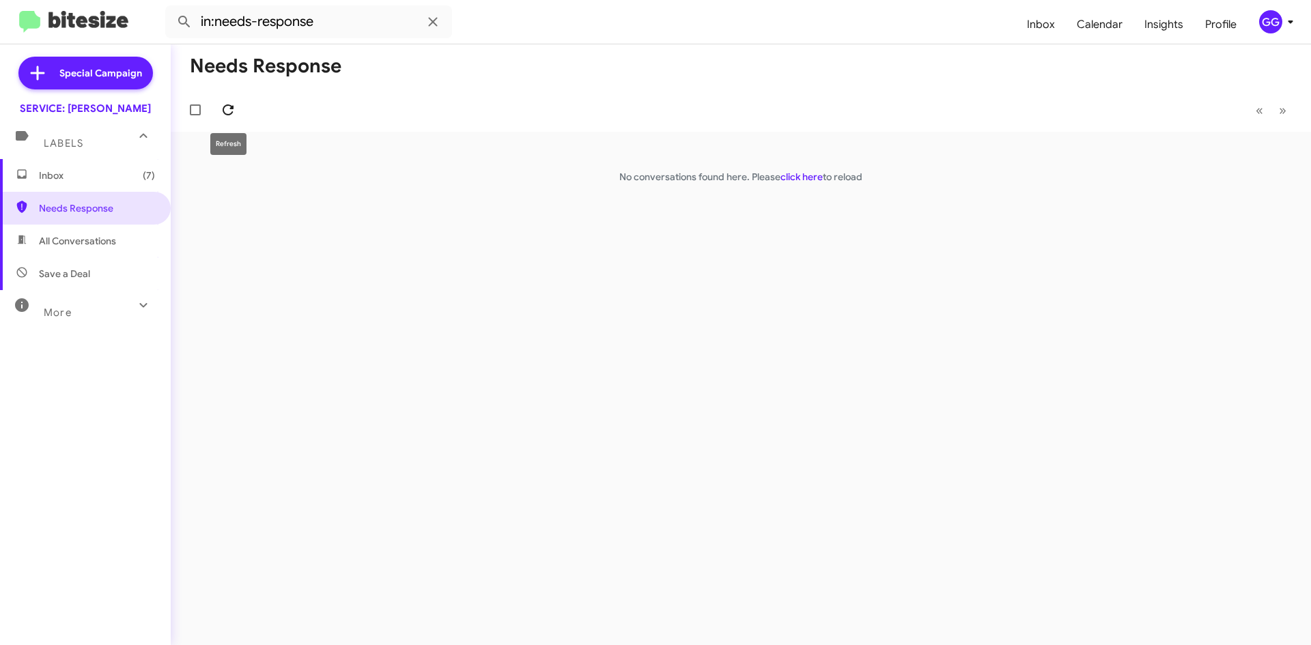
click at [236, 113] on icon at bounding box center [228, 110] width 16 height 16
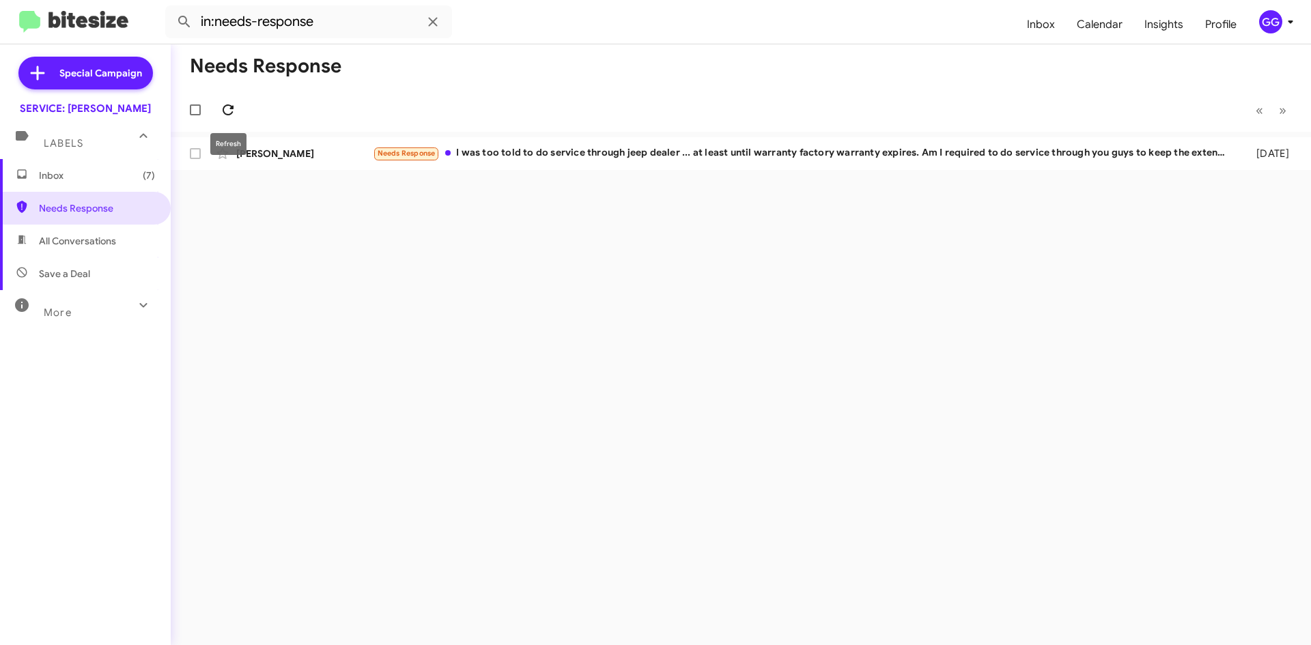
click at [223, 100] on button at bounding box center [227, 109] width 27 height 27
